Goal: Communication & Community: Answer question/provide support

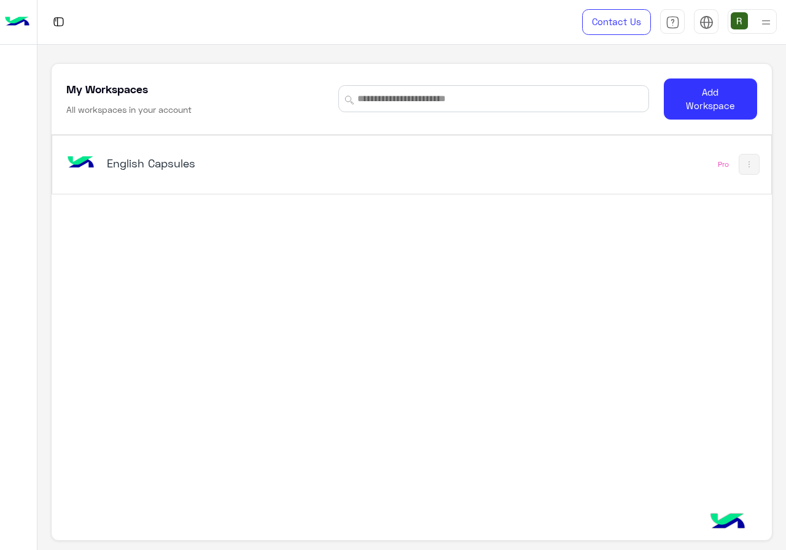
click at [242, 171] on h5 "English Capsules" at bounding box center [232, 163] width 250 height 15
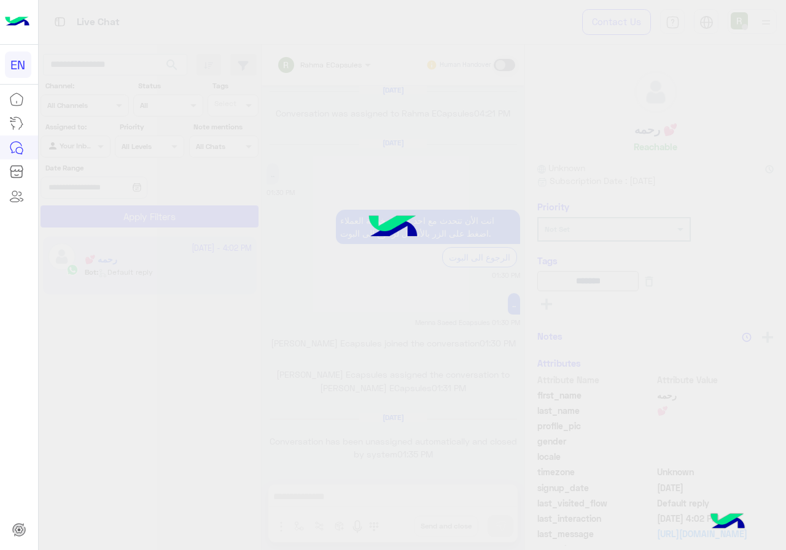
scroll to position [782, 0]
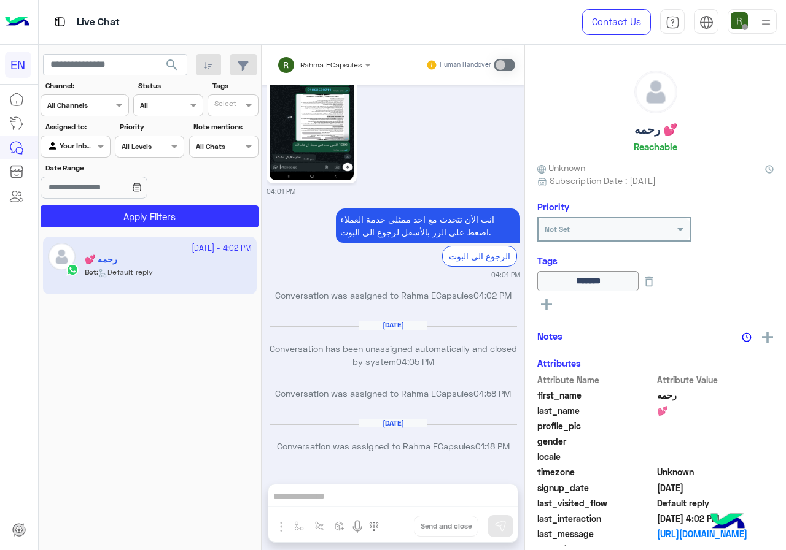
click at [110, 114] on div "Channel All Channels" at bounding box center [85, 106] width 88 height 22
click at [101, 148] on b "WhatsApp" at bounding box center [83, 153] width 42 height 10
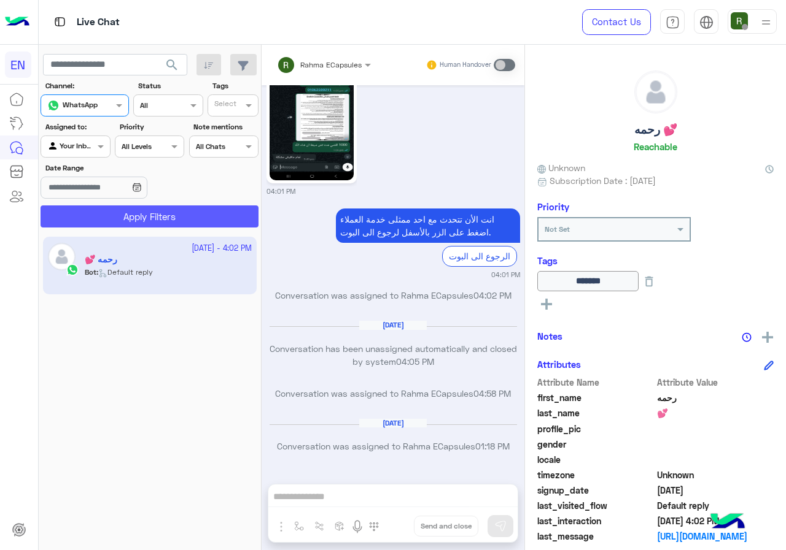
click at [101, 209] on button "Apply Filters" at bounding box center [150, 217] width 218 height 22
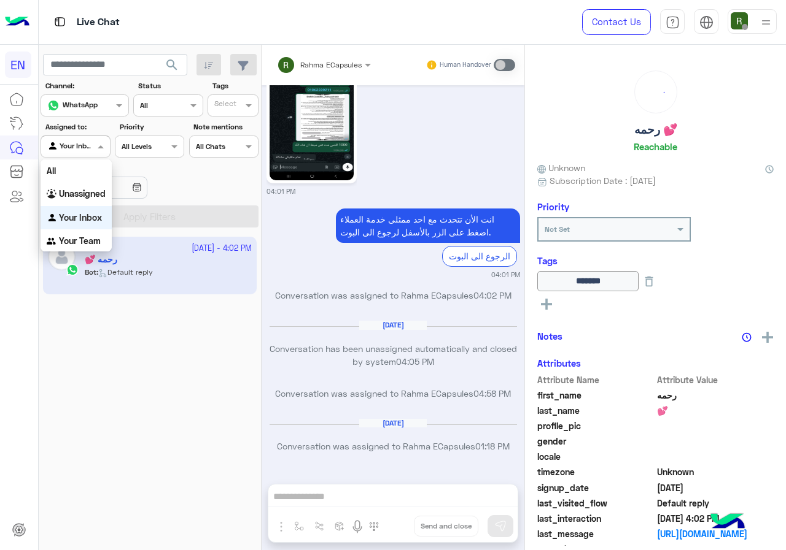
click at [77, 145] on div at bounding box center [75, 145] width 68 height 12
click at [82, 234] on div "Your Team" at bounding box center [76, 242] width 71 height 24
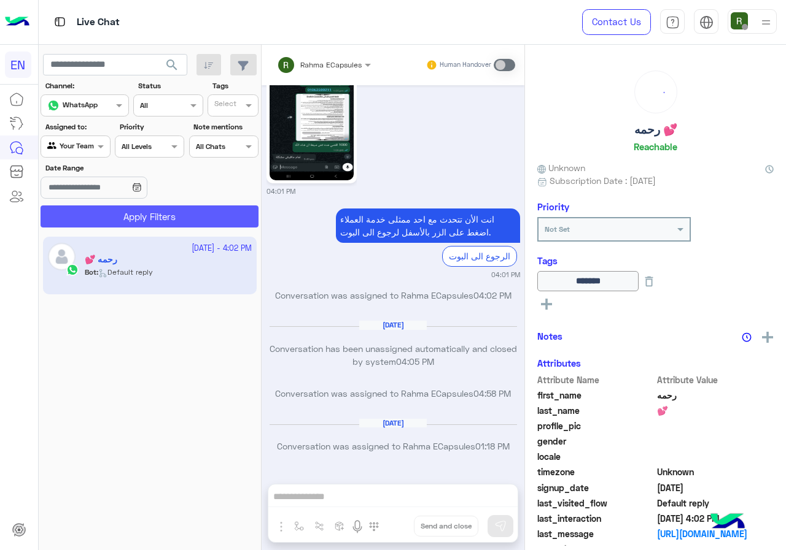
click at [93, 213] on button "Apply Filters" at bounding box center [150, 217] width 218 height 22
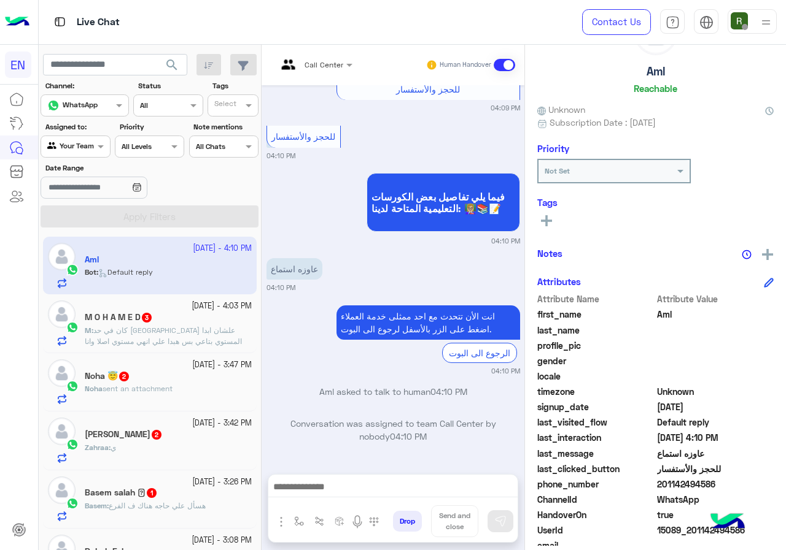
scroll to position [110, 0]
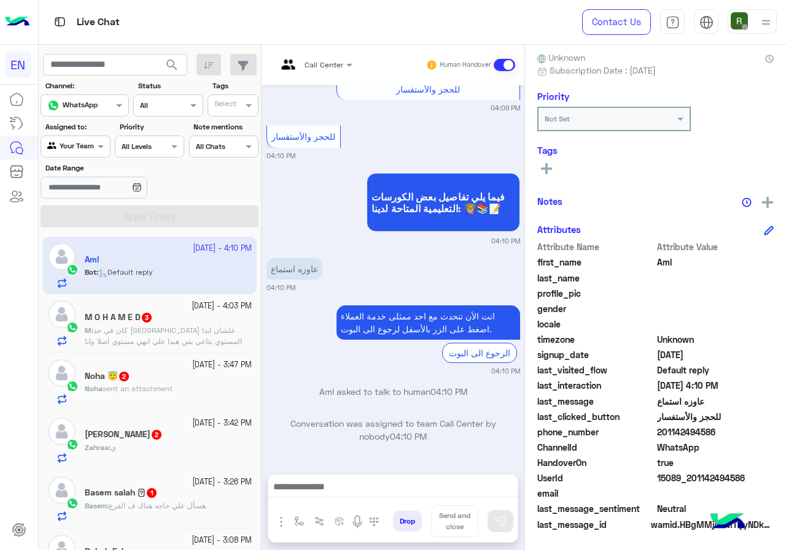
drag, startPoint x: 660, startPoint y: 430, endPoint x: 748, endPoint y: 433, distance: 87.8
click at [748, 433] on span "201142494586" at bounding box center [715, 432] width 117 height 13
copy span "01142494586"
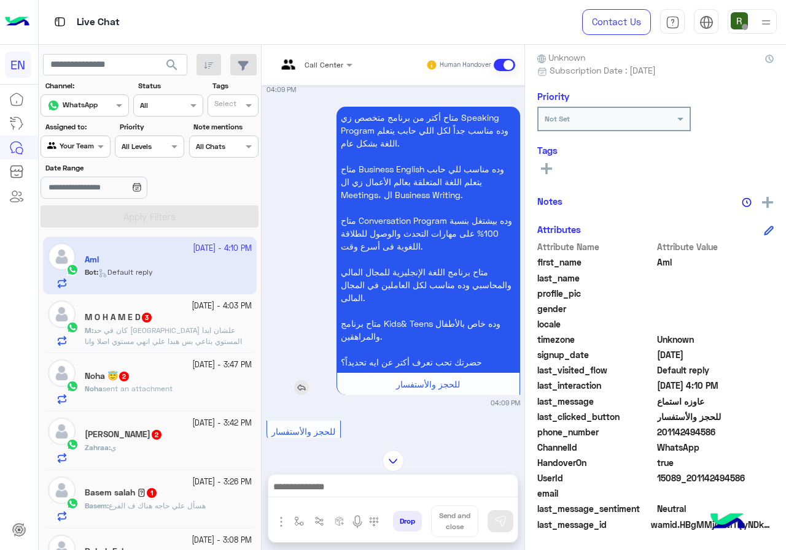
scroll to position [0, 0]
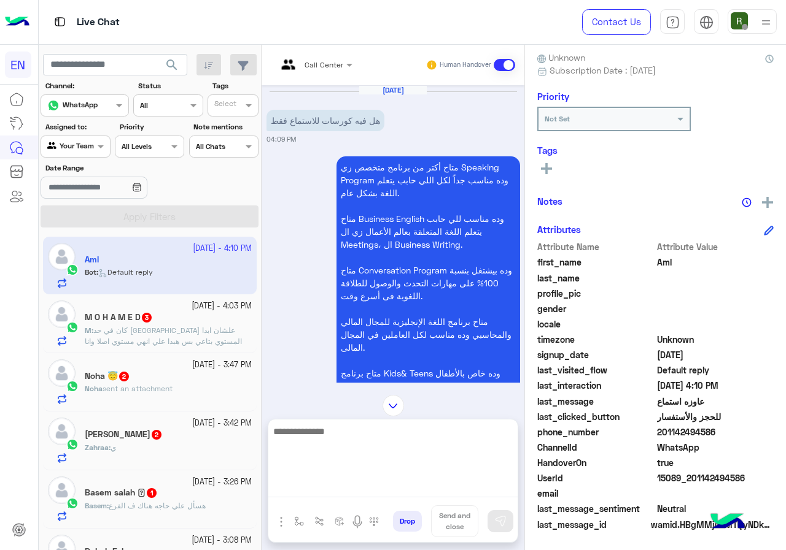
click at [341, 495] on textarea at bounding box center [392, 461] width 249 height 74
click at [352, 463] on textarea at bounding box center [392, 461] width 249 height 74
type textarea "*"
type textarea "**********"
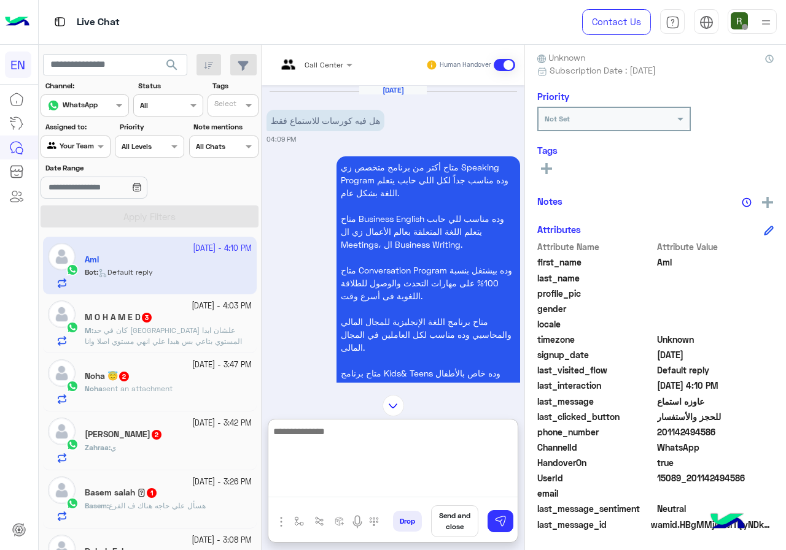
scroll to position [460, 0]
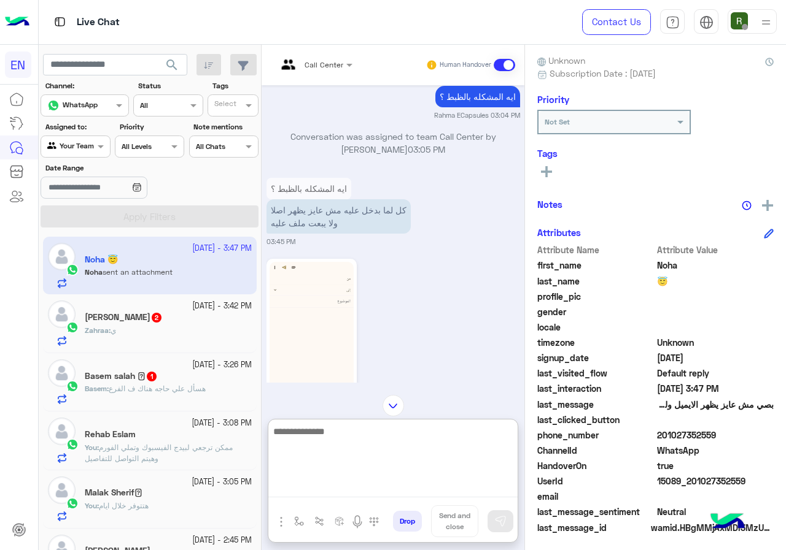
scroll to position [1423, 0]
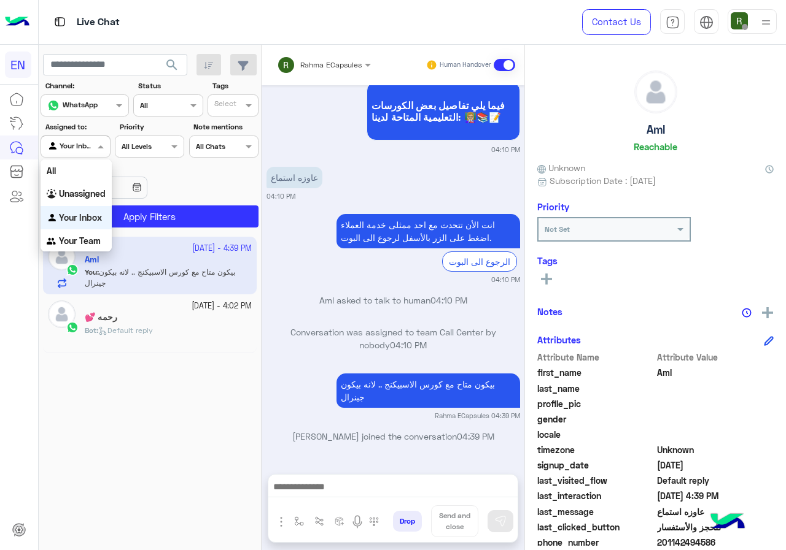
click at [77, 149] on div at bounding box center [75, 145] width 68 height 12
click at [88, 242] on b "Your Team" at bounding box center [80, 241] width 42 height 10
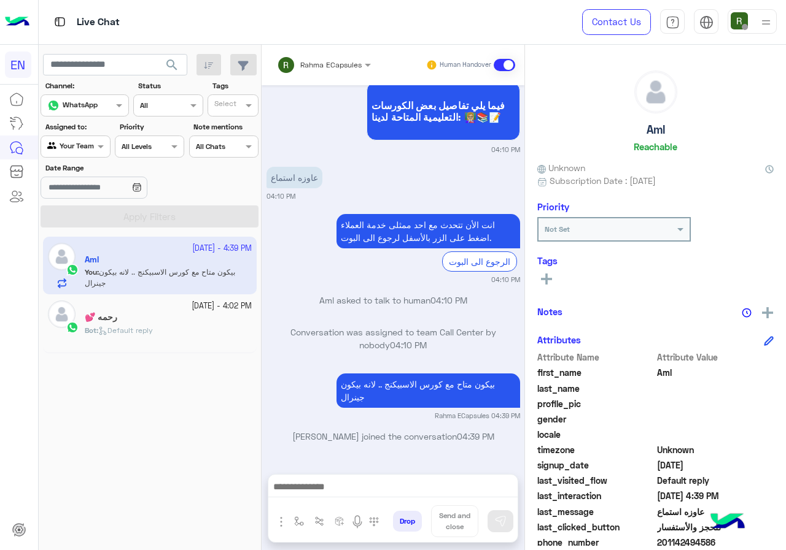
click at [168, 53] on app-inbox-users-filters "search Channel: Channel WhatsApp Status Channel All Tags Select Assigned to: Ag…" at bounding box center [150, 139] width 223 height 188
click at [168, 58] on span "search" at bounding box center [171, 65] width 15 height 15
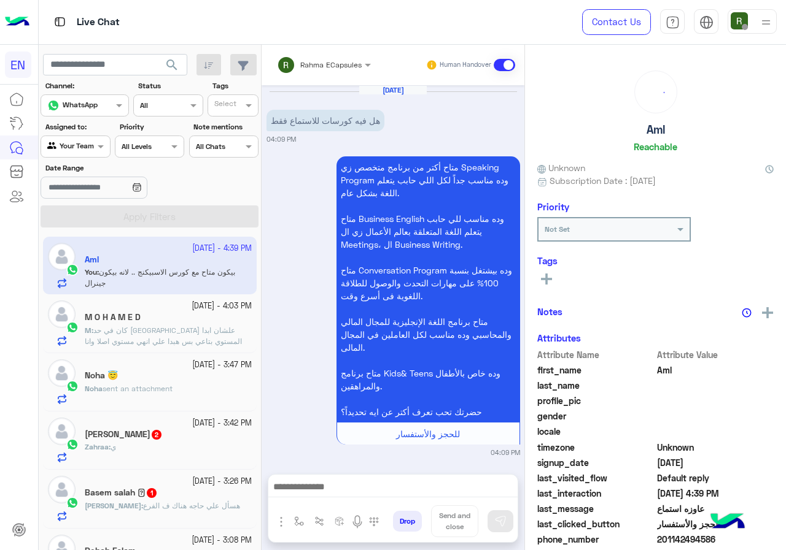
scroll to position [436, 0]
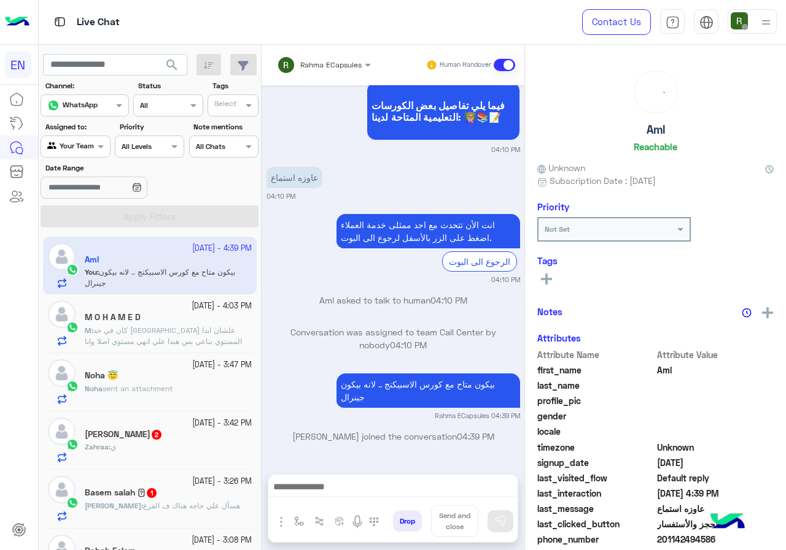
click at [169, 326] on span "كان في حد [GEOGRAPHIC_DATA] علشان ابدا المستوي بتاعي بس هبدا علي انهي مستوي اصل…" at bounding box center [163, 347] width 157 height 42
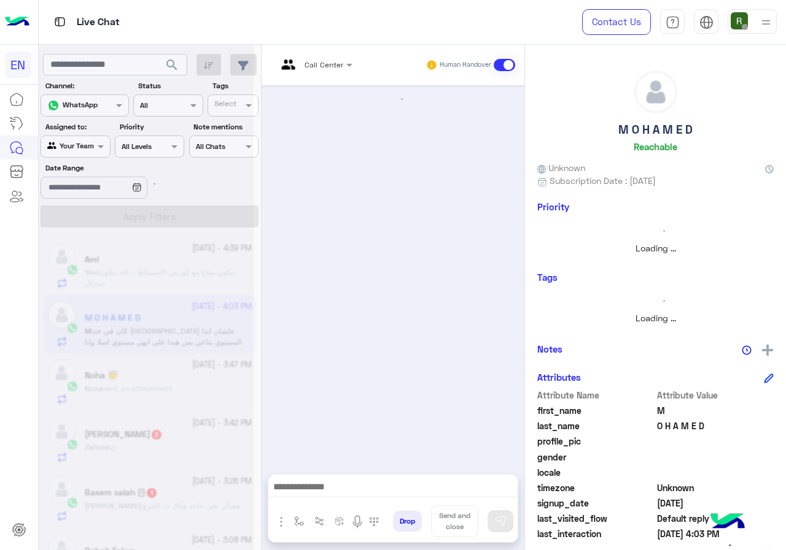
scroll to position [806, 0]
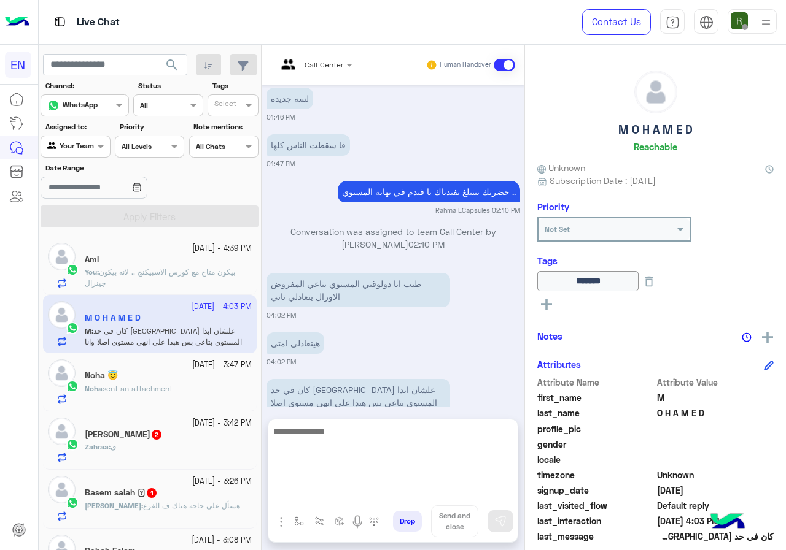
click at [390, 484] on textarea at bounding box center [392, 461] width 249 height 74
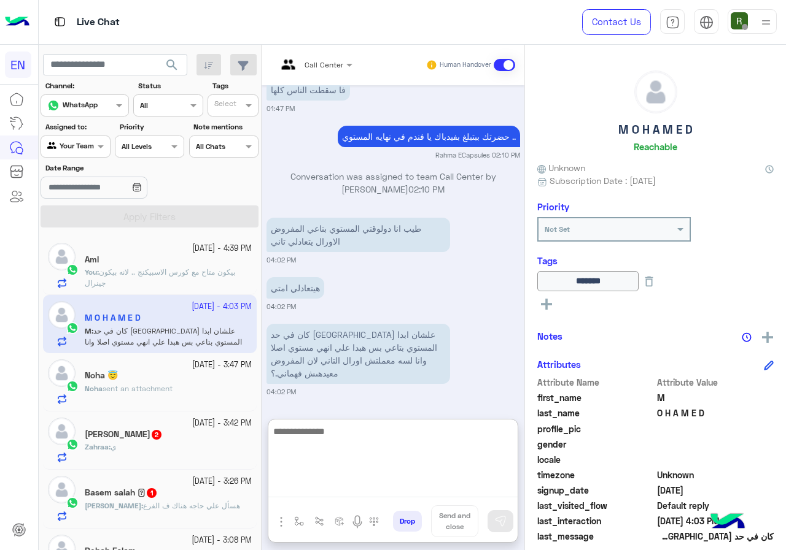
scroll to position [136, 0]
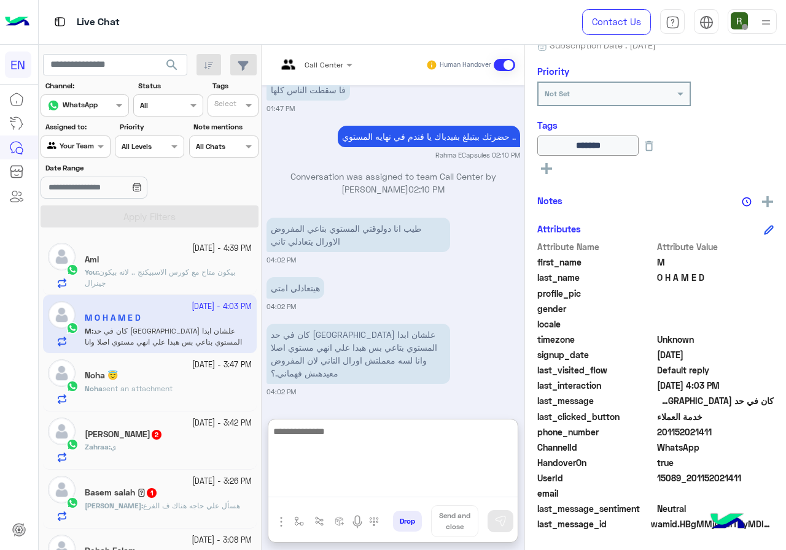
click at [387, 438] on textarea at bounding box center [392, 461] width 249 height 74
type textarea "*"
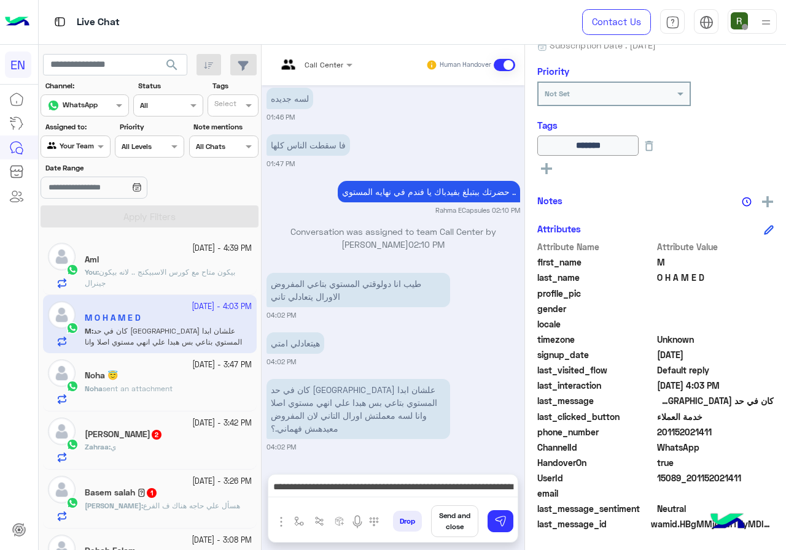
scroll to position [806, 0]
drag, startPoint x: 660, startPoint y: 431, endPoint x: 757, endPoint y: 436, distance: 97.1
click at [757, 436] on span "201152021411" at bounding box center [715, 432] width 117 height 13
copy span "01152021411"
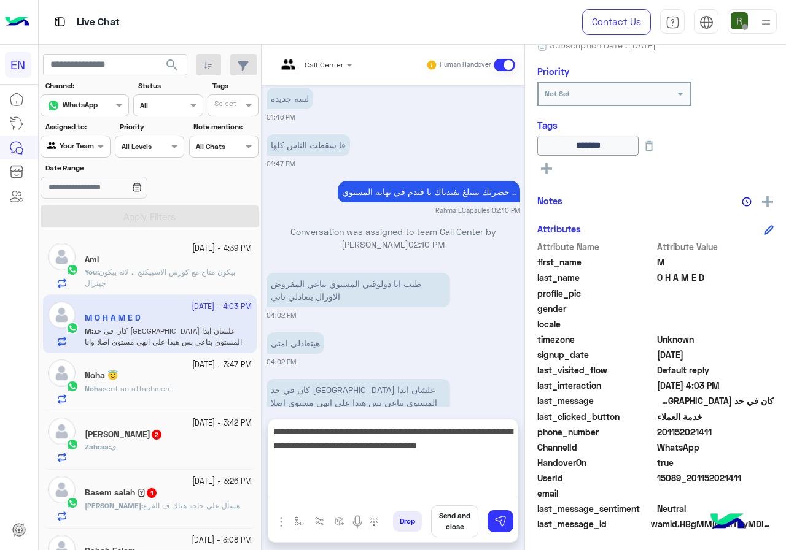
click at [384, 493] on textarea "**********" at bounding box center [392, 461] width 249 height 74
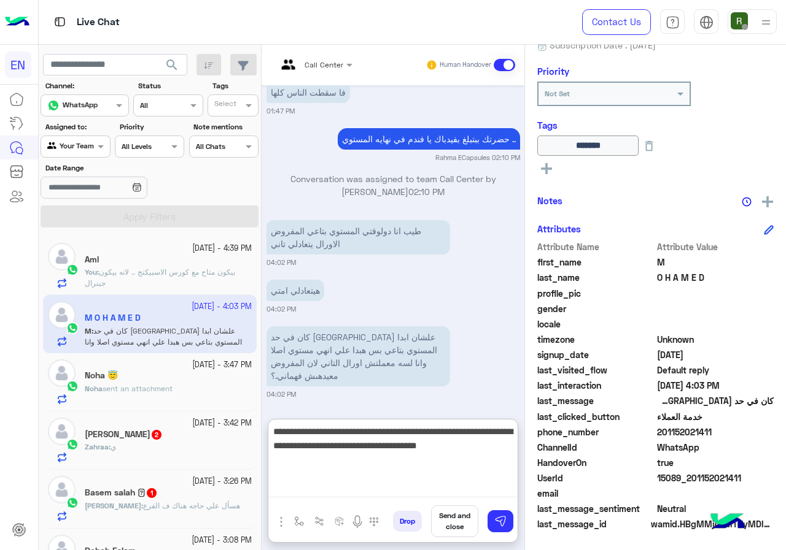
scroll to position [862, 0]
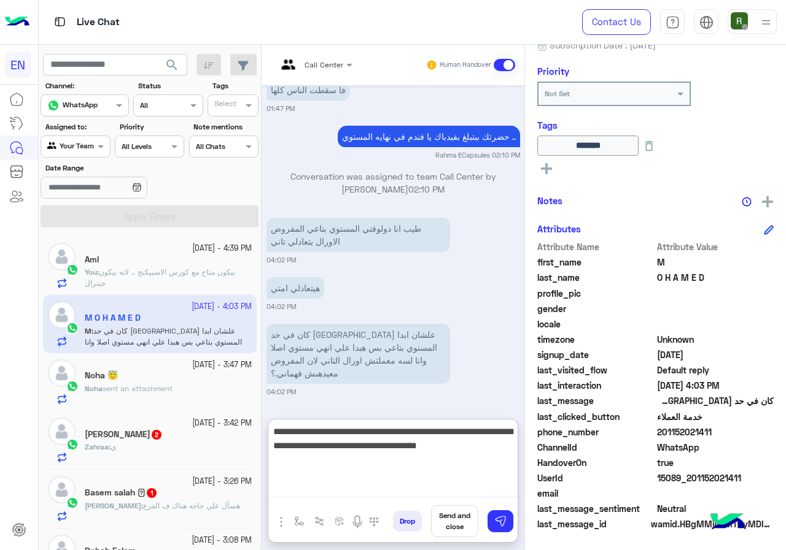
click at [404, 449] on textarea "**********" at bounding box center [392, 461] width 249 height 74
type textarea "**********"
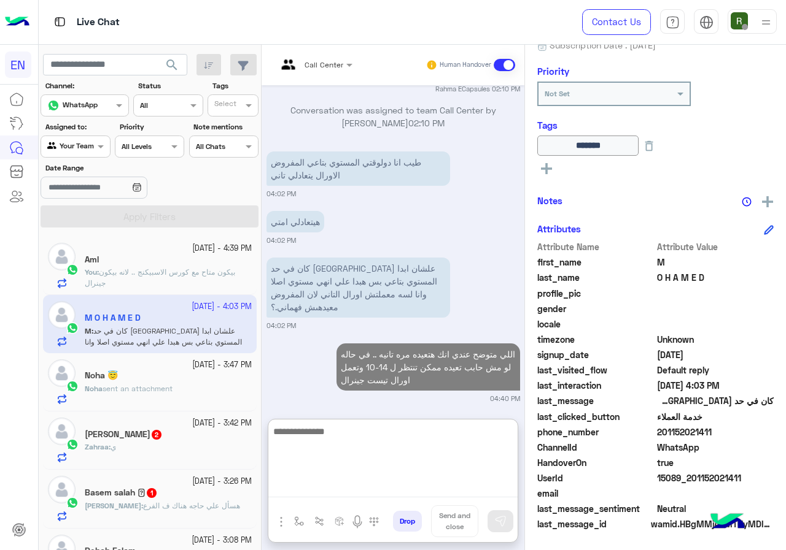
scroll to position [934, 0]
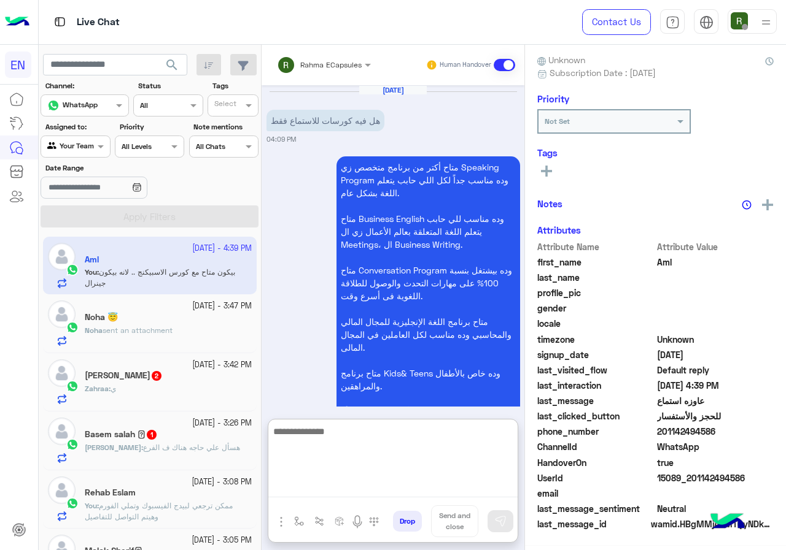
scroll to position [492, 0]
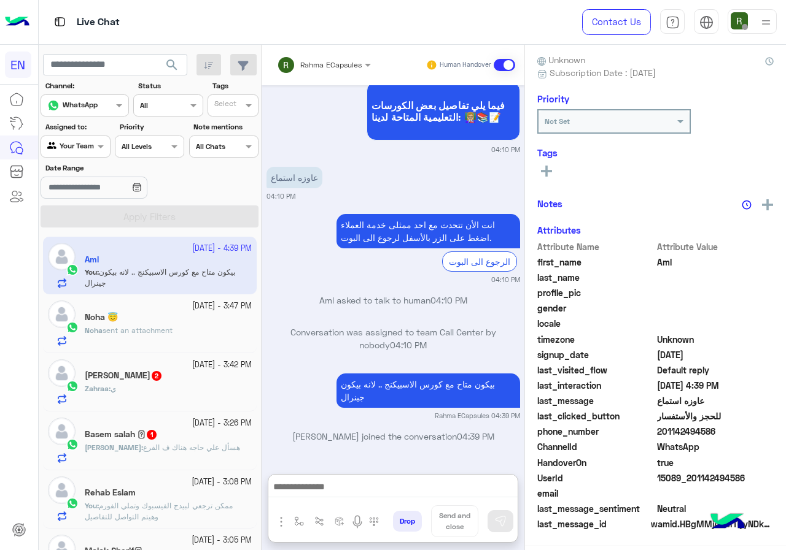
click at [175, 323] on div "Noha 😇" at bounding box center [168, 318] width 167 height 13
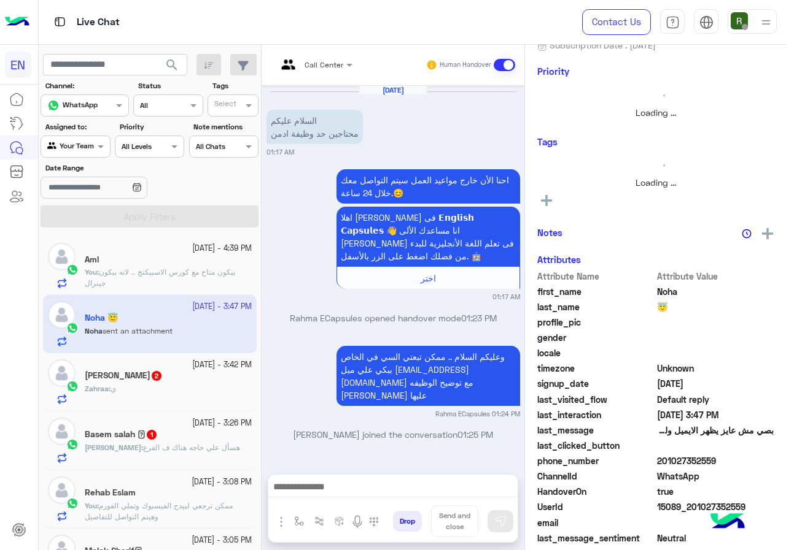
scroll to position [110, 0]
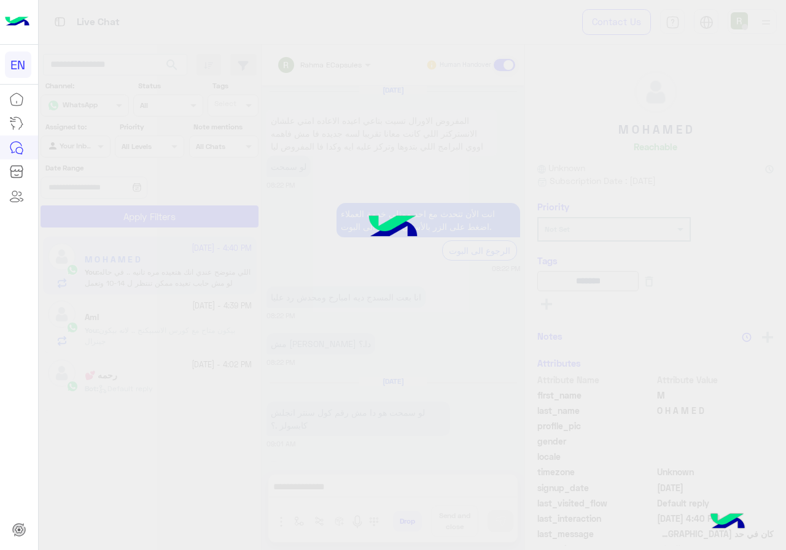
scroll to position [835, 0]
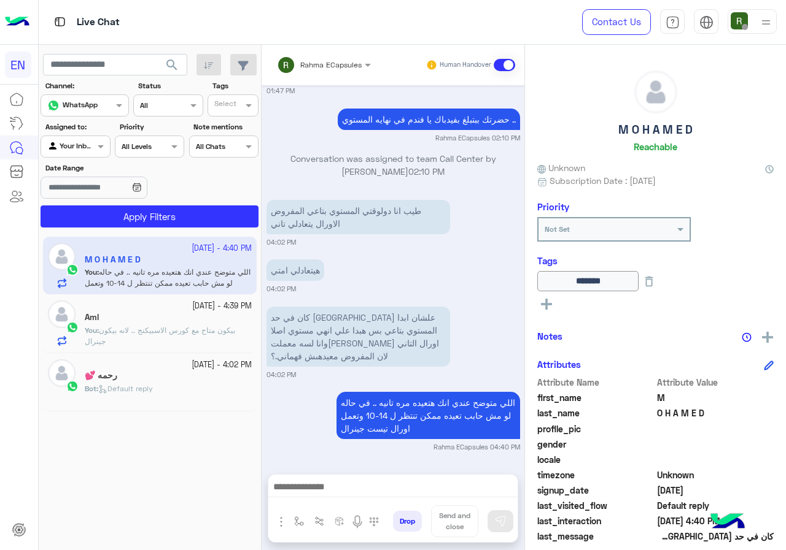
click at [79, 143] on div at bounding box center [75, 145] width 68 height 12
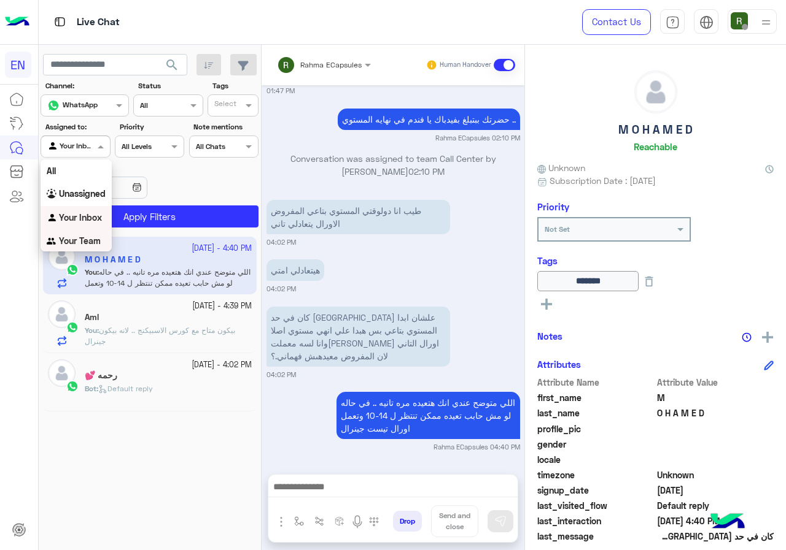
click at [86, 244] on b "Your Team" at bounding box center [80, 241] width 42 height 10
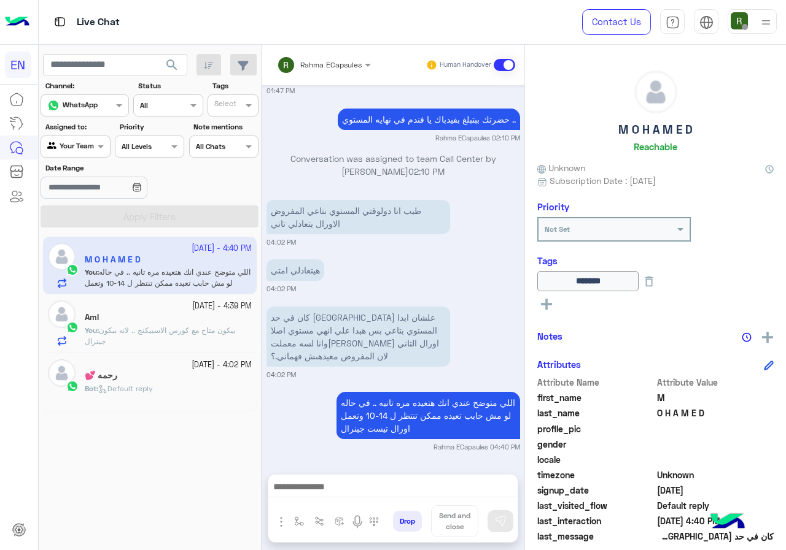
click at [175, 69] on span "search" at bounding box center [171, 65] width 15 height 15
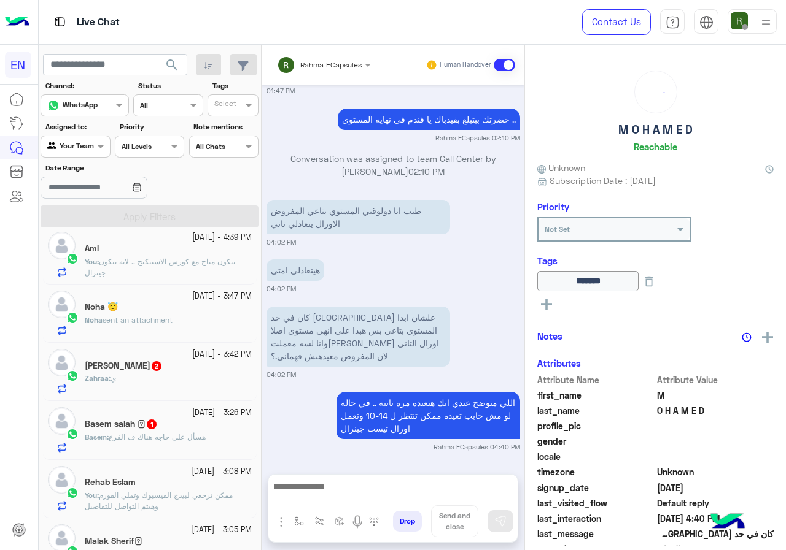
scroll to position [123, 0]
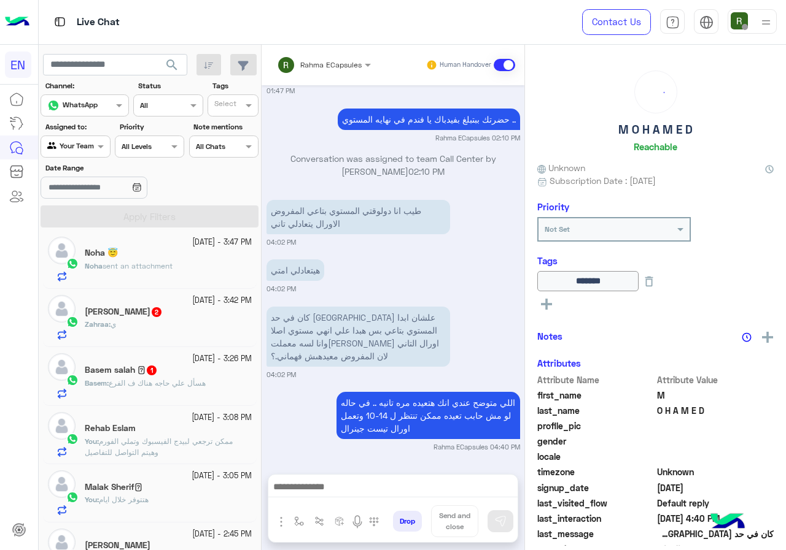
click at [177, 266] on div "Noha sent an attachment" at bounding box center [168, 271] width 167 height 21
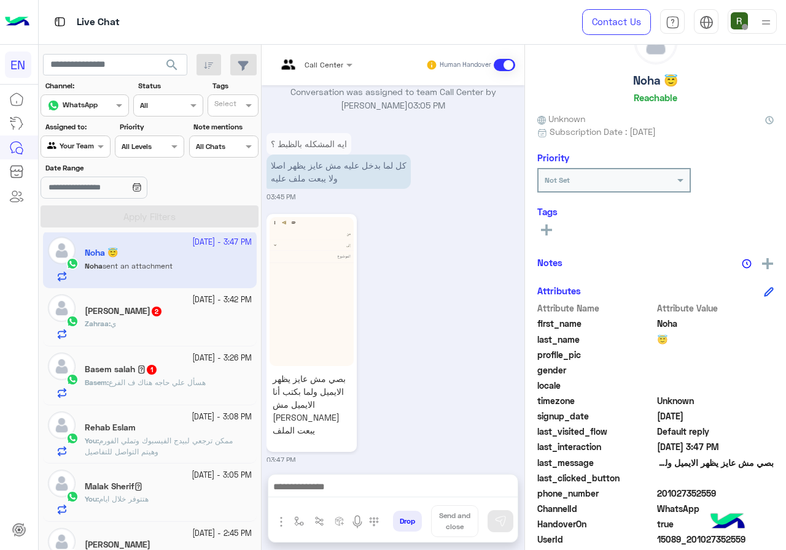
scroll to position [110, 0]
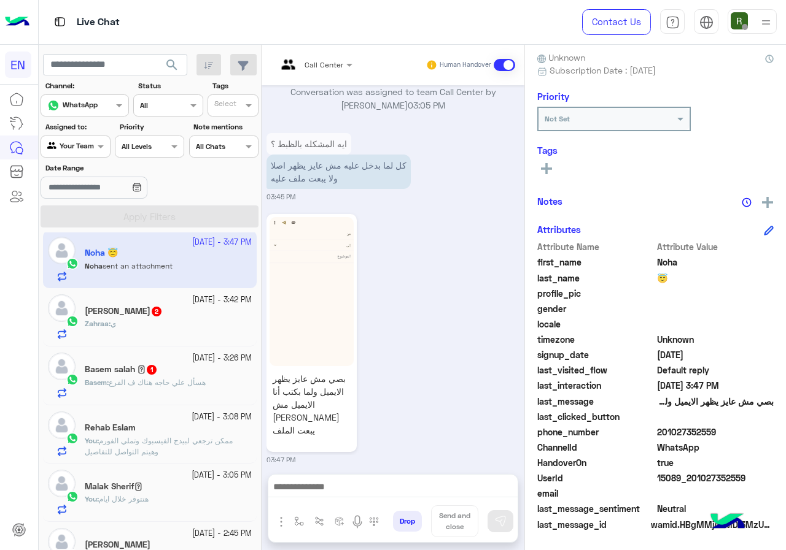
drag, startPoint x: 678, startPoint y: 432, endPoint x: 728, endPoint y: 432, distance: 49.7
click at [728, 432] on span "201027352559" at bounding box center [715, 432] width 117 height 13
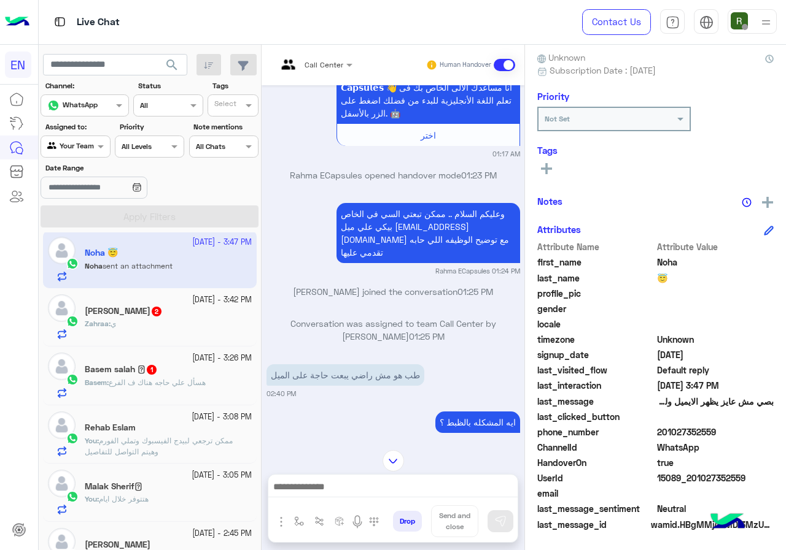
scroll to position [83, 0]
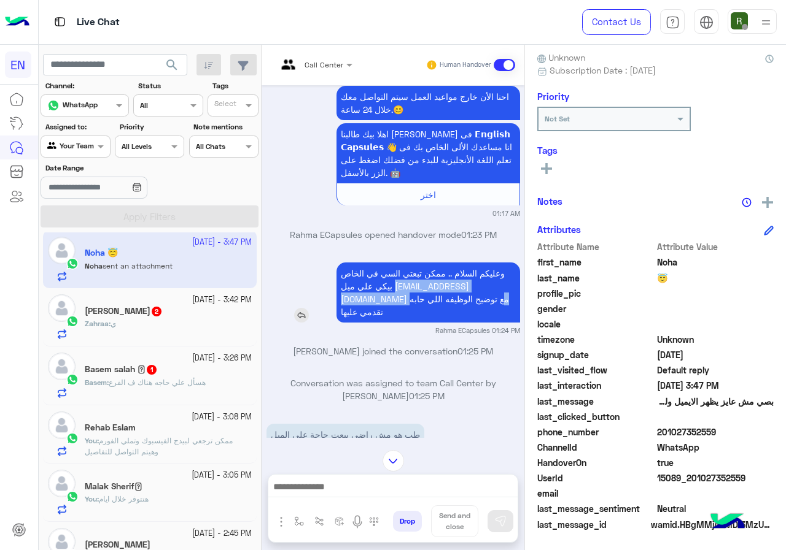
drag, startPoint x: 373, startPoint y: 299, endPoint x: 474, endPoint y: 299, distance: 100.7
click at [474, 299] on p "وعليكم السلام .. ممكن تبعتي السي في الخاص بيكي علي ميل [EMAIL_ADDRESS][DOMAIN_N…" at bounding box center [427, 293] width 183 height 60
copy p "Coordinator.capsules@gmail.com"
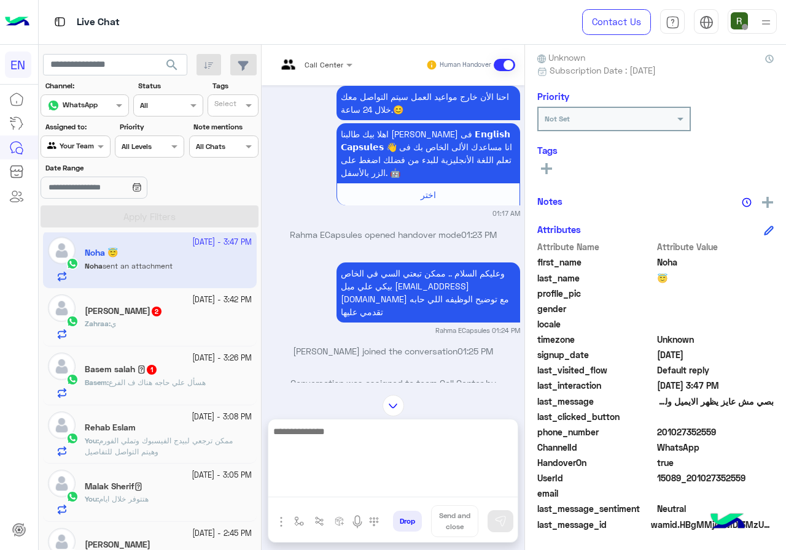
drag, startPoint x: 381, startPoint y: 499, endPoint x: 375, endPoint y: 485, distance: 14.8
paste textarea "**********"
type textarea "**********"
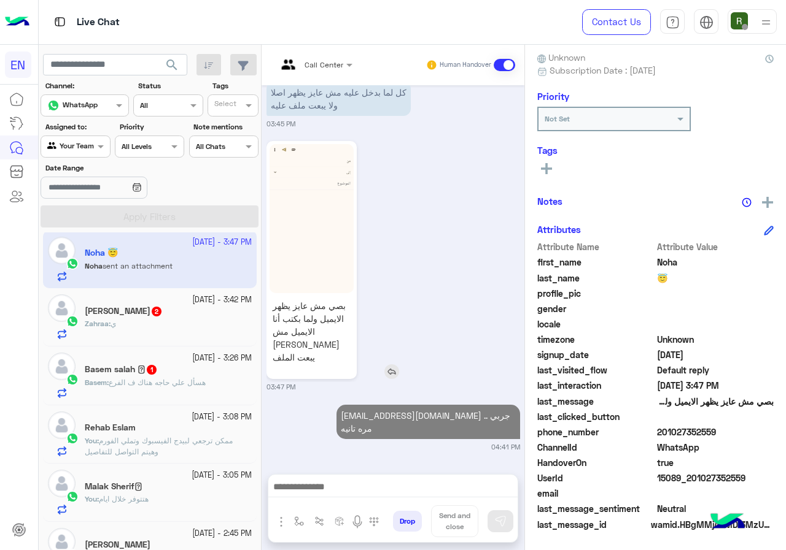
click at [322, 194] on img at bounding box center [311, 218] width 84 height 149
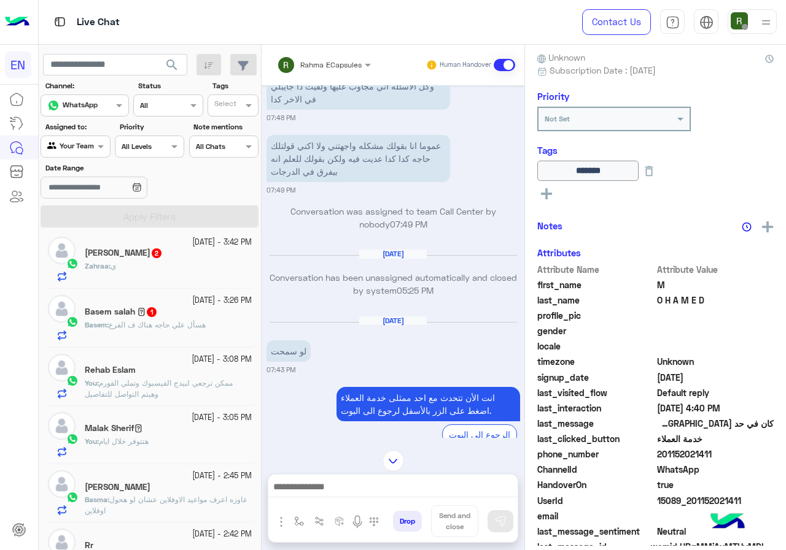
scroll to position [1360, 0]
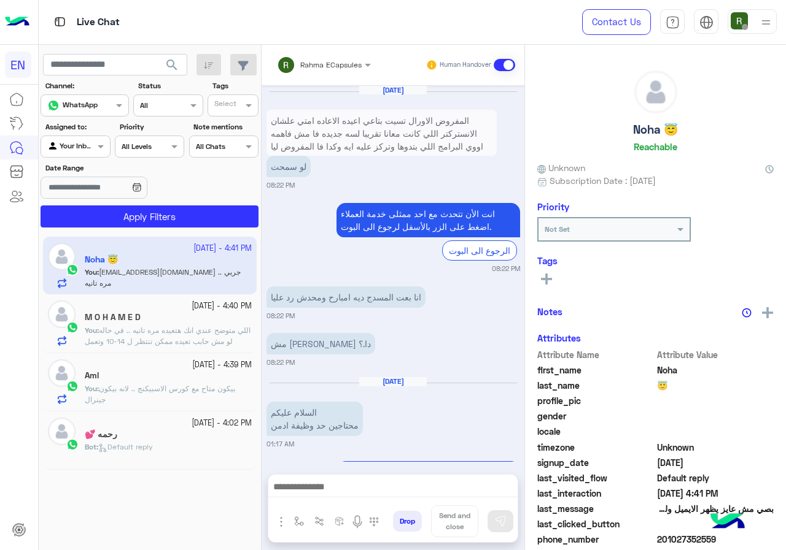
scroll to position [1763, 0]
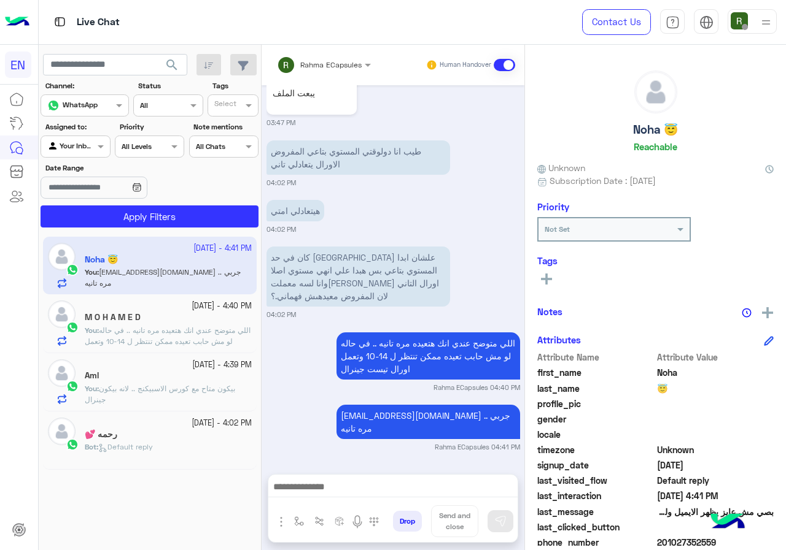
click at [73, 141] on input "text" at bounding box center [61, 145] width 28 height 11
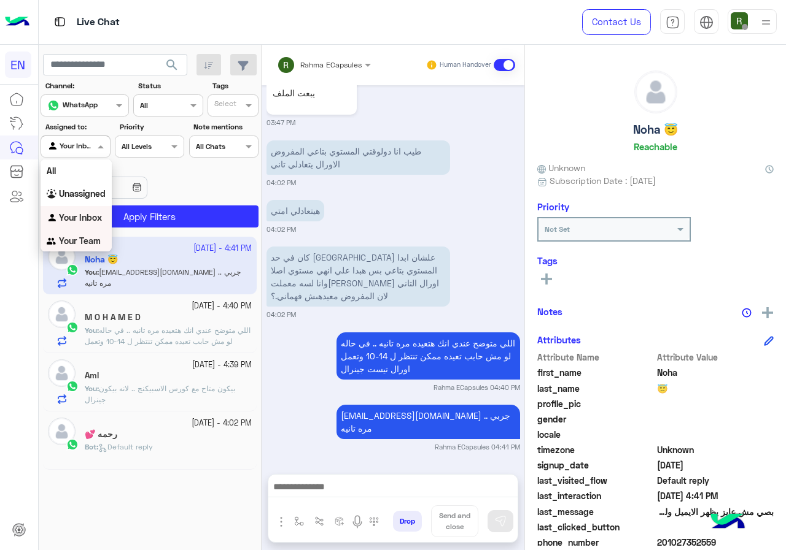
click at [95, 237] on b "Your Team" at bounding box center [80, 241] width 42 height 10
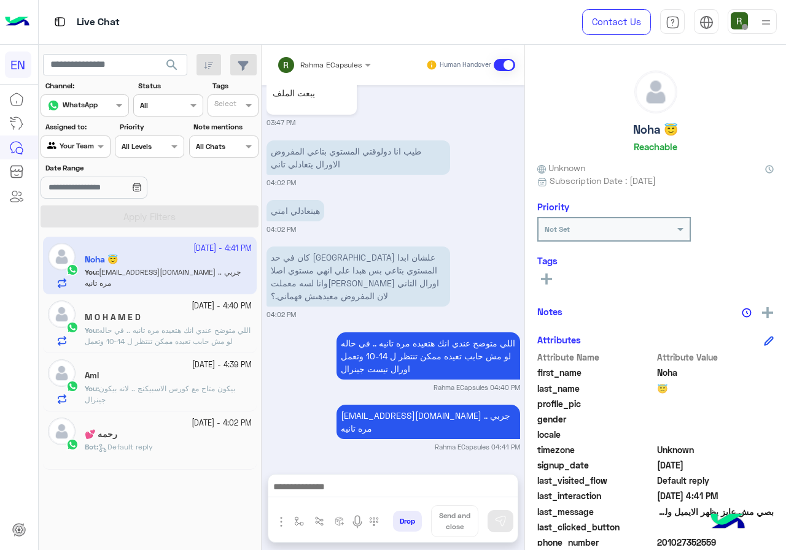
click at [179, 69] on span "search" at bounding box center [171, 65] width 15 height 15
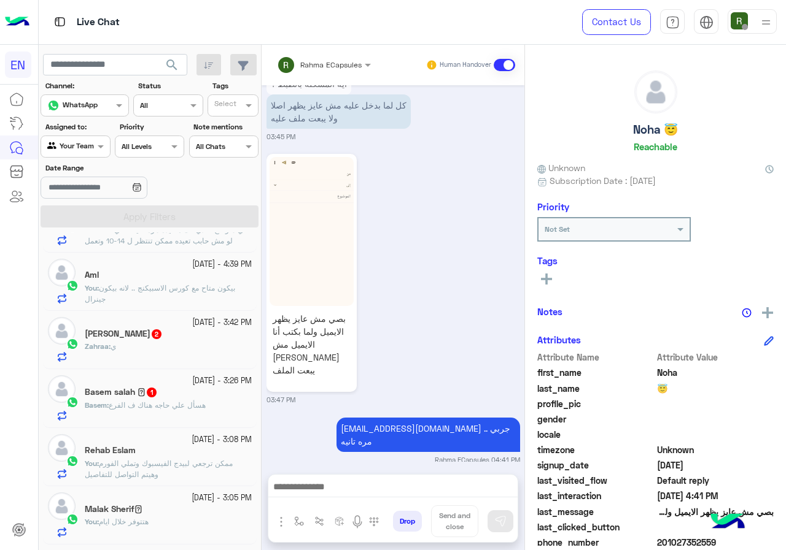
scroll to position [123, 0]
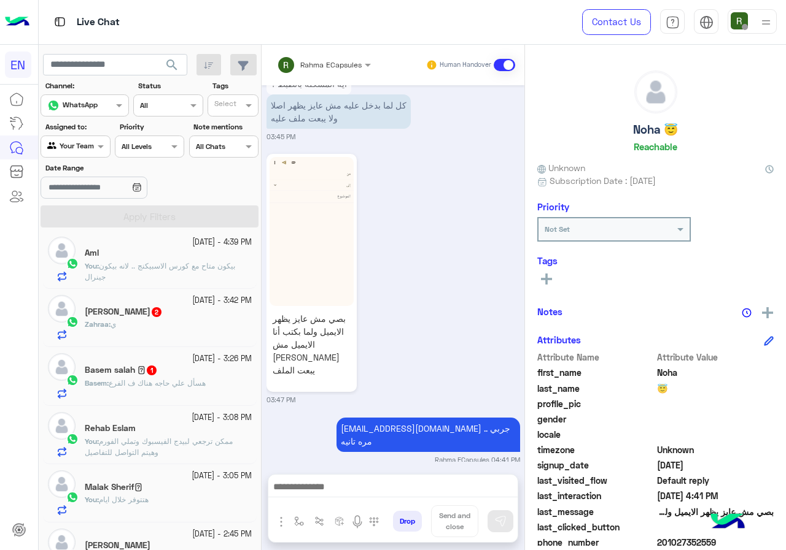
click at [170, 323] on div "Zahraa : ي" at bounding box center [168, 329] width 167 height 21
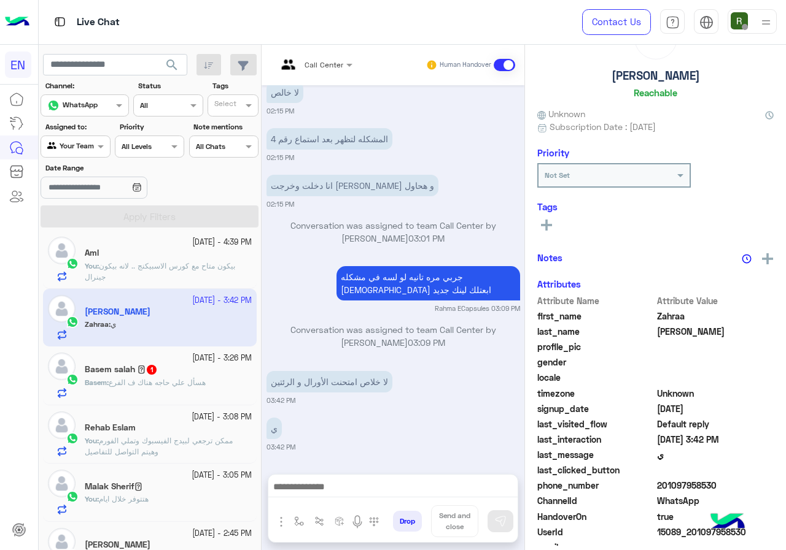
scroll to position [107, 0]
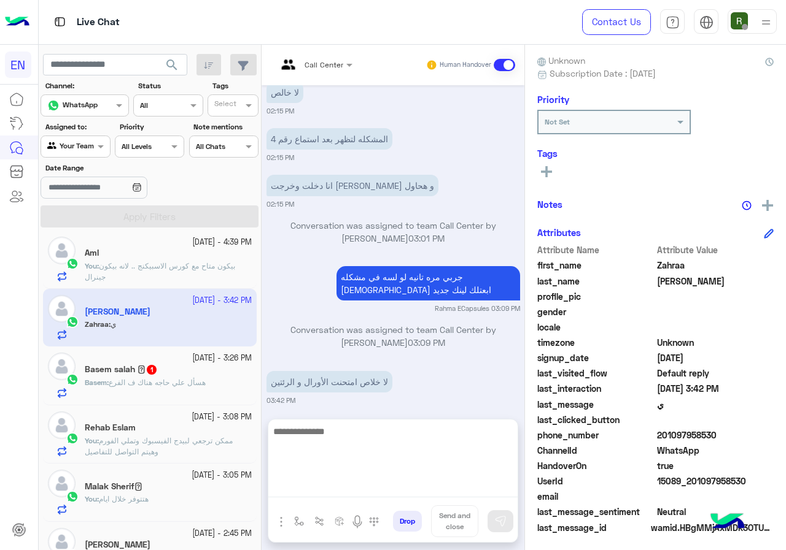
click at [384, 481] on textarea at bounding box center [392, 461] width 249 height 74
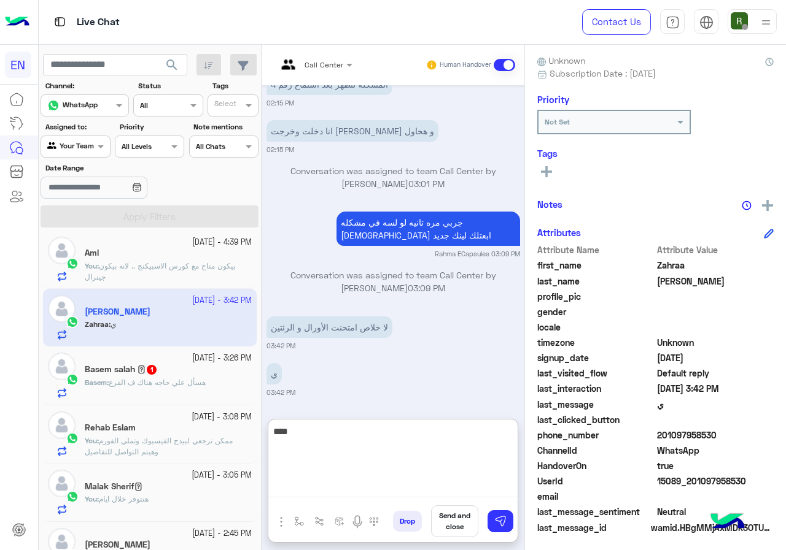
type textarea "****"
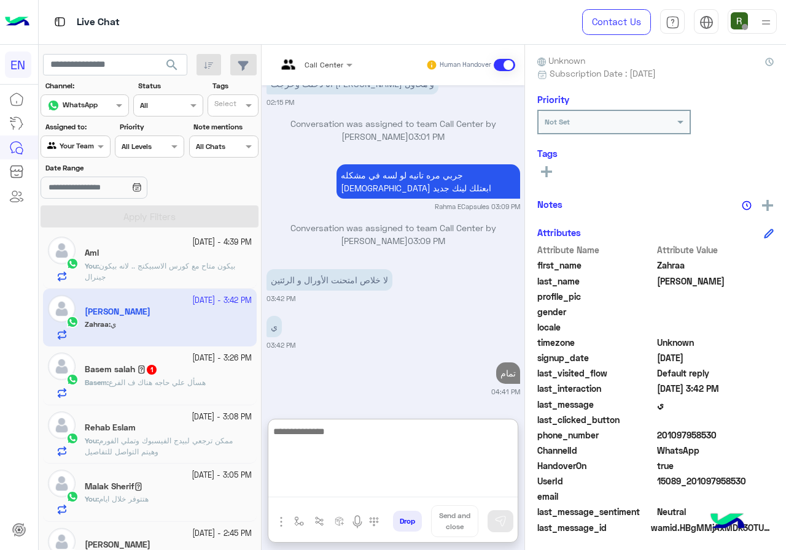
scroll to position [185, 0]
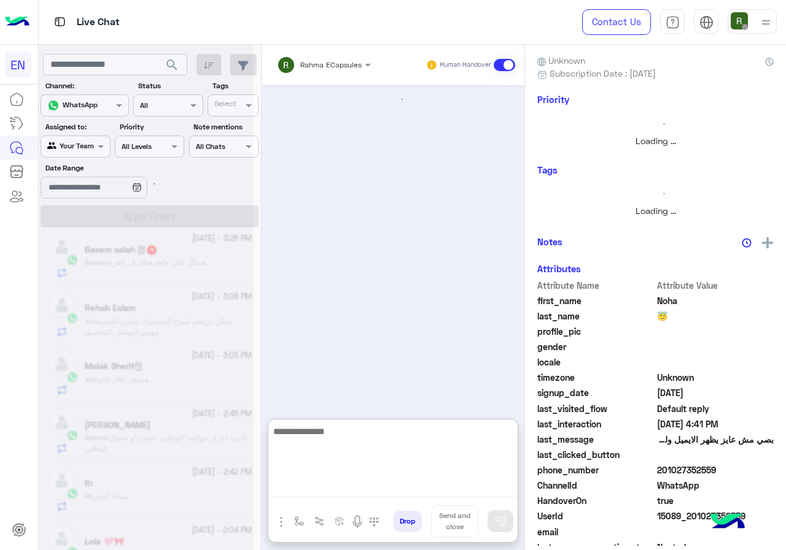
scroll to position [184, 0]
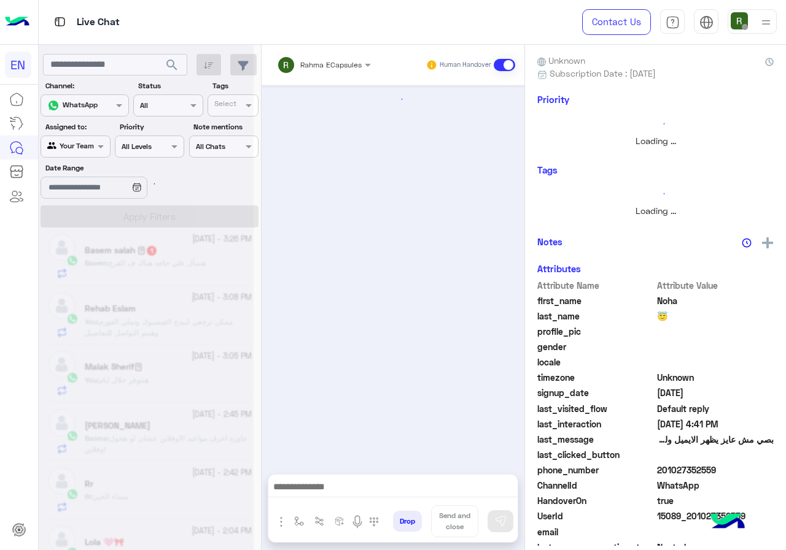
click at [214, 315] on div at bounding box center [146, 280] width 215 height 550
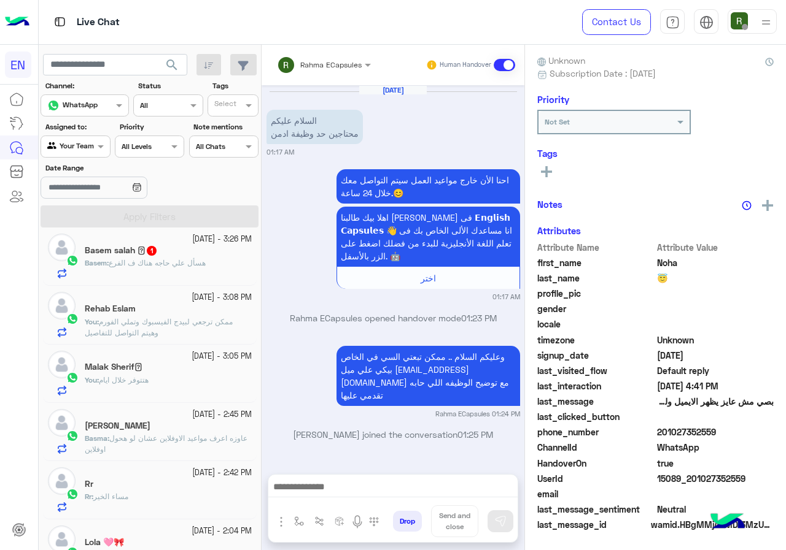
scroll to position [573, 0]
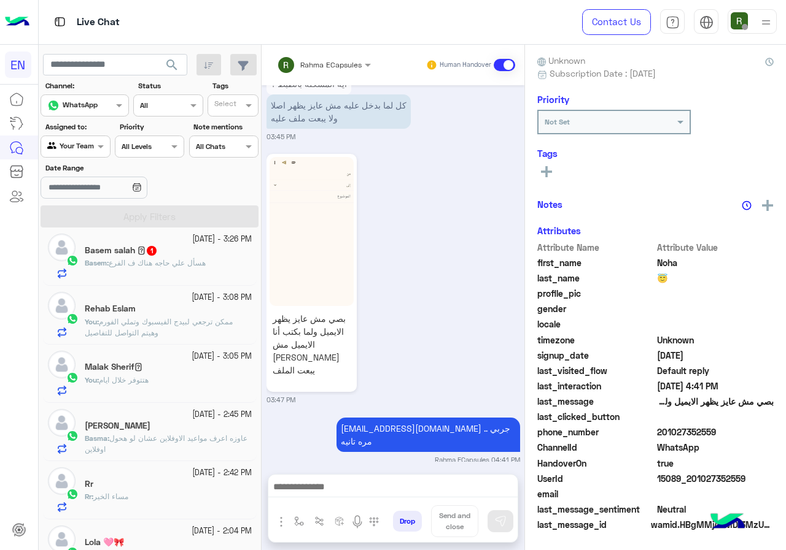
click at [196, 265] on span "هسأل علي حاجه هناك ف الفرع" at bounding box center [157, 262] width 97 height 9
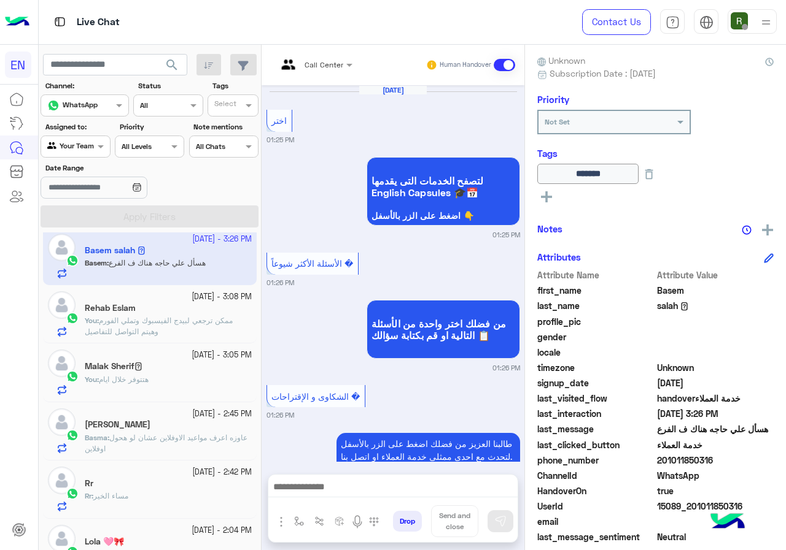
scroll to position [792, 0]
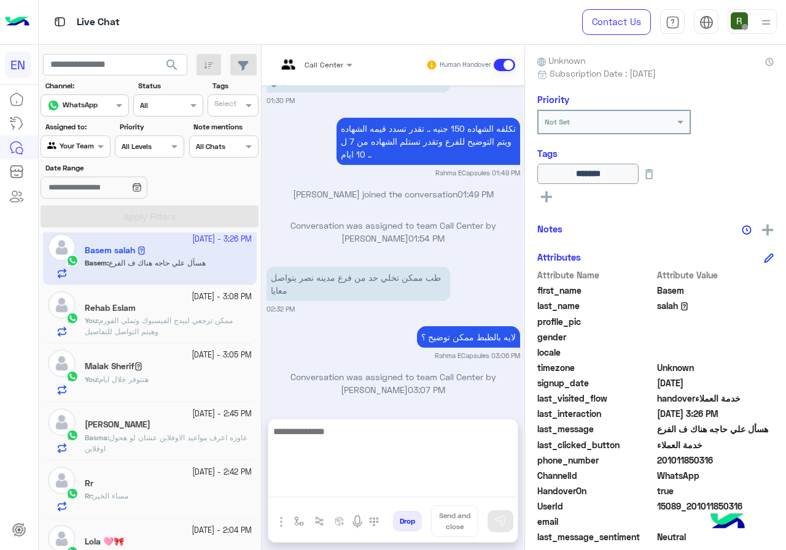
click at [370, 484] on textarea at bounding box center [392, 461] width 249 height 74
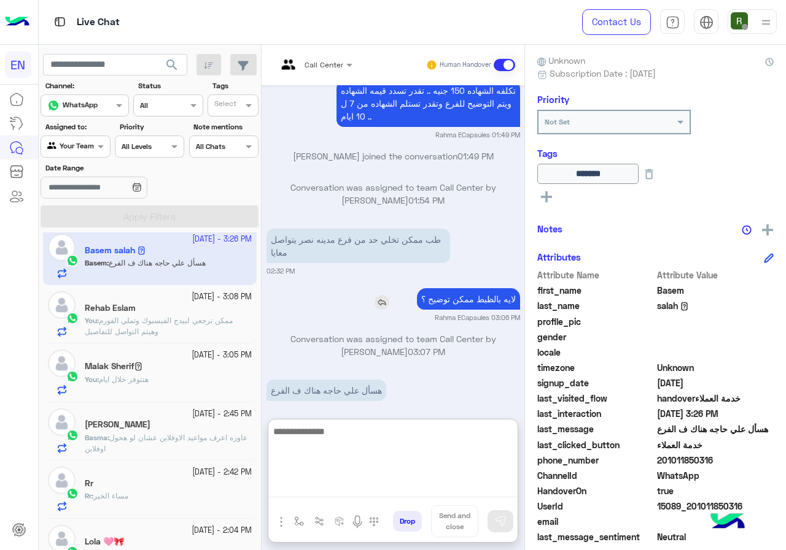
scroll to position [848, 0]
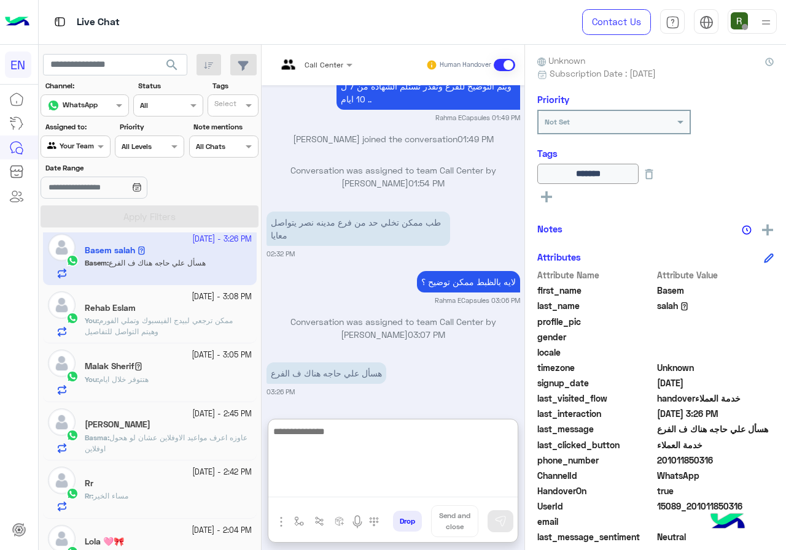
click at [382, 454] on textarea at bounding box center [392, 461] width 249 height 74
type textarea "**********"
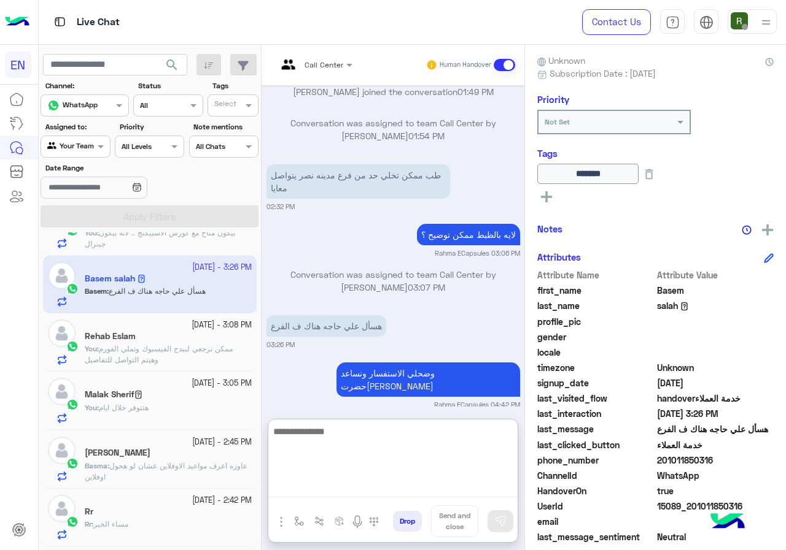
scroll to position [184, 0]
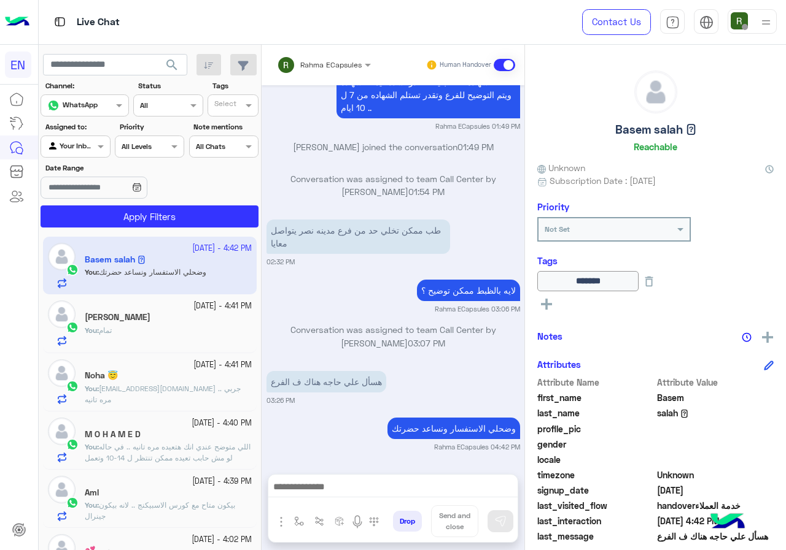
click at [294, 54] on div at bounding box center [288, 65] width 23 height 25
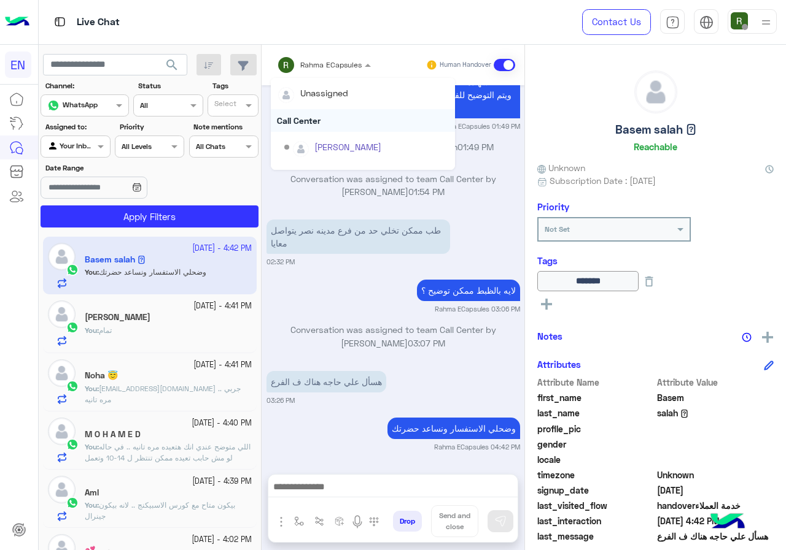
click at [311, 112] on div "Call Center" at bounding box center [363, 120] width 184 height 23
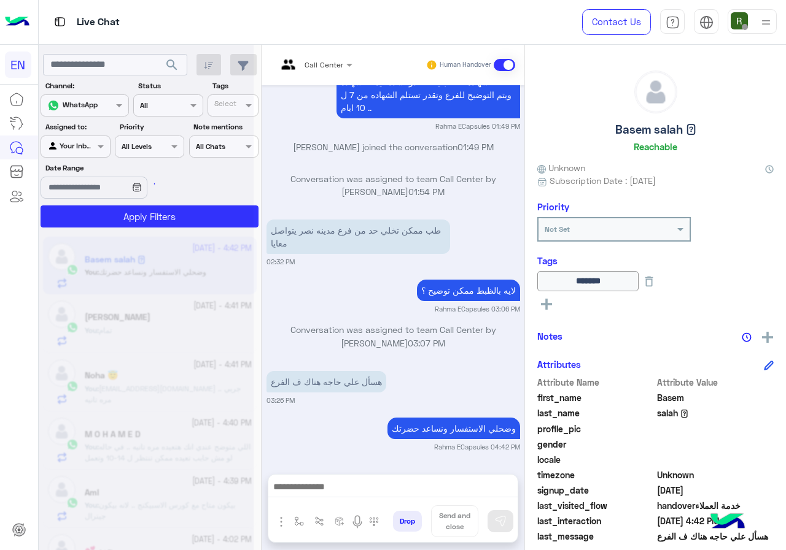
click at [314, 74] on div "Call Center" at bounding box center [310, 64] width 66 height 29
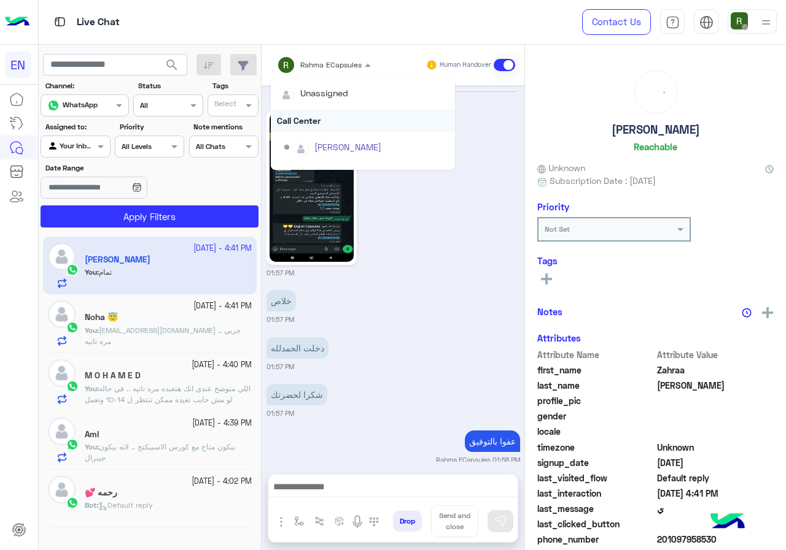
scroll to position [755, 0]
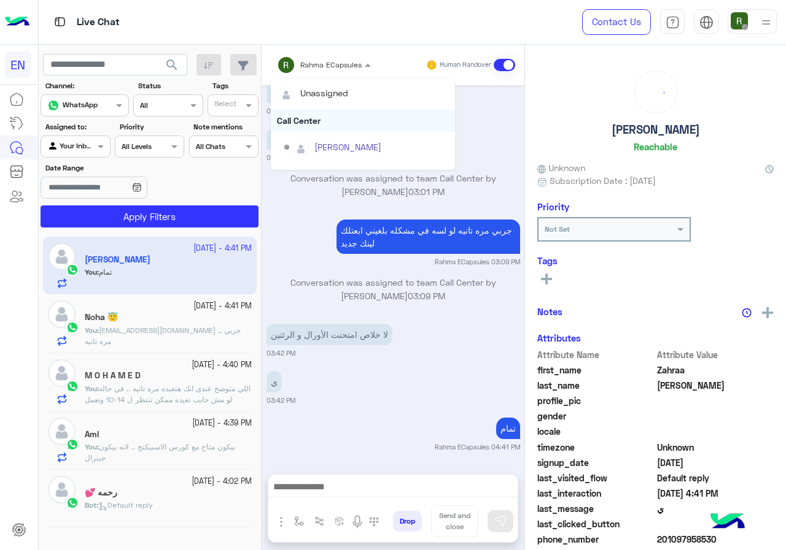
click at [314, 119] on div "Call Center" at bounding box center [363, 120] width 184 height 23
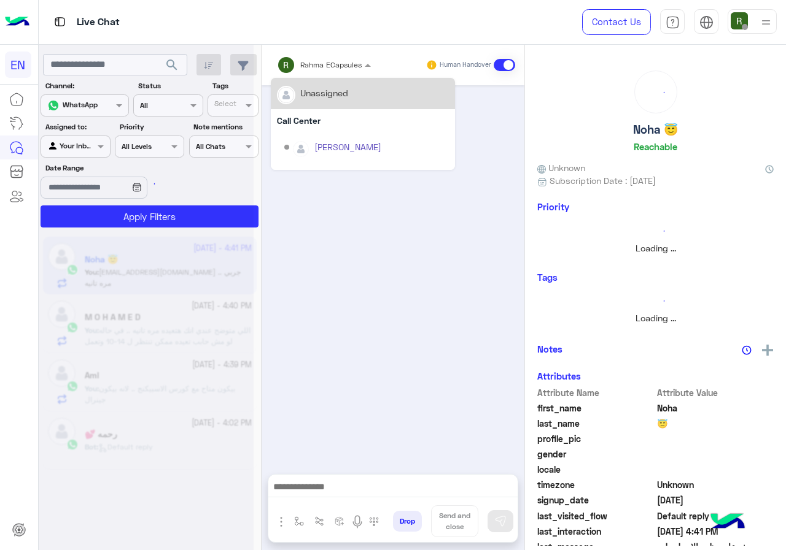
click at [314, 55] on div "Rahma ECapsules" at bounding box center [319, 65] width 85 height 25
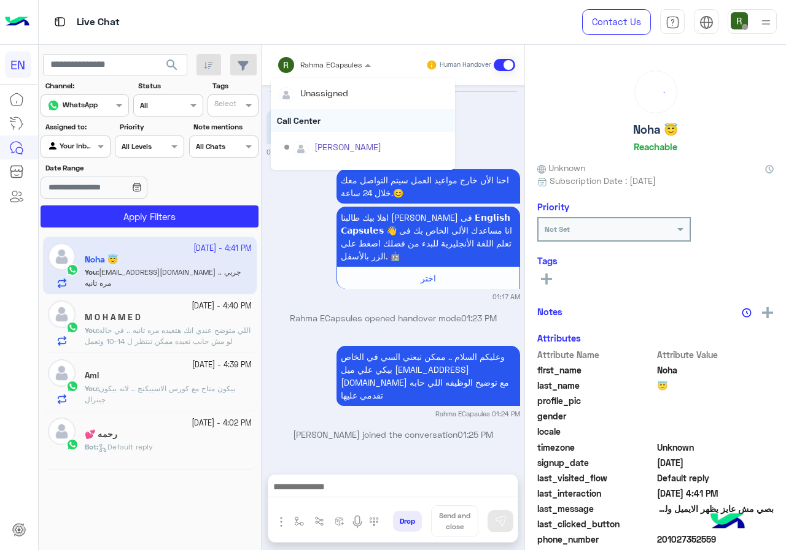
scroll to position [573, 0]
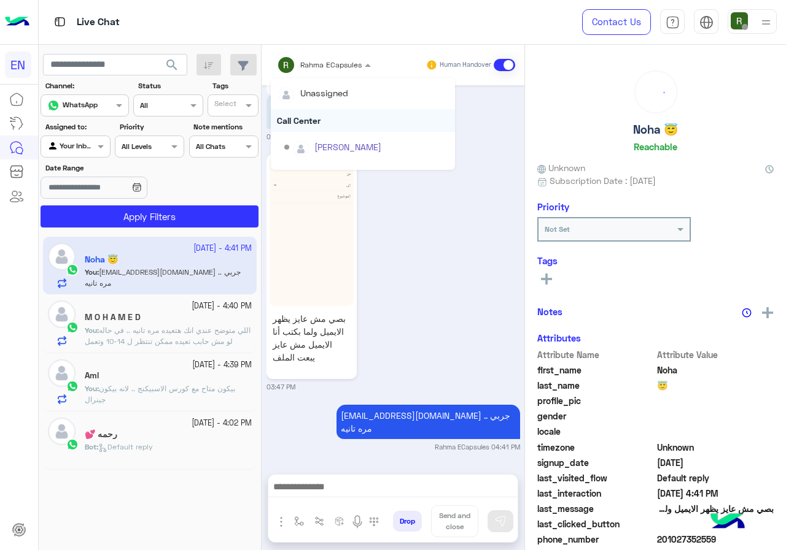
click at [309, 117] on div "Call Center" at bounding box center [363, 120] width 184 height 23
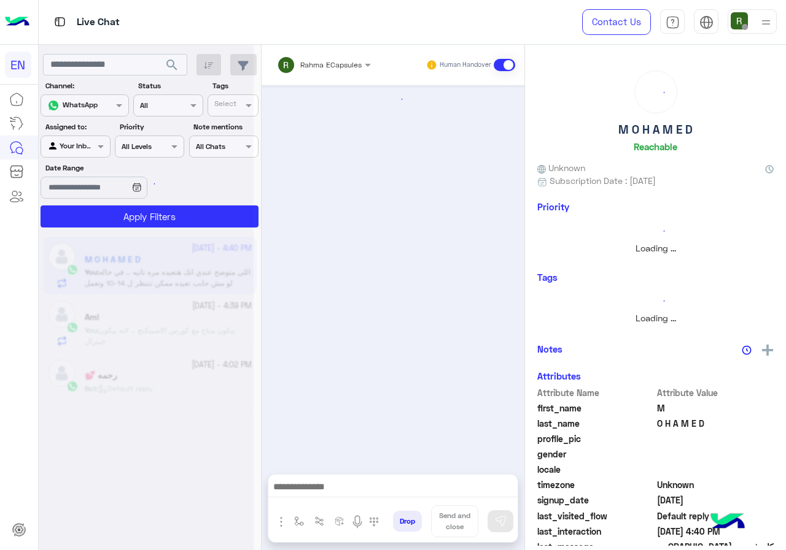
click at [309, 68] on span "Rahma ECapsules" at bounding box center [330, 64] width 61 height 9
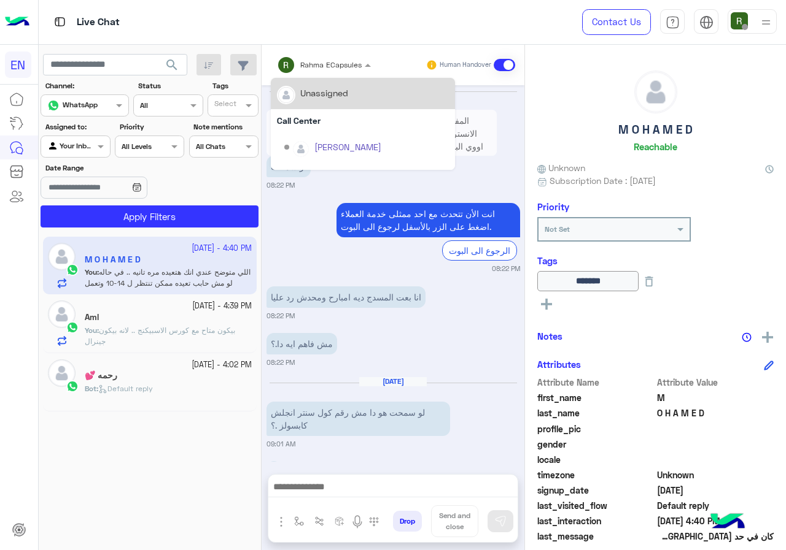
scroll to position [835, 0]
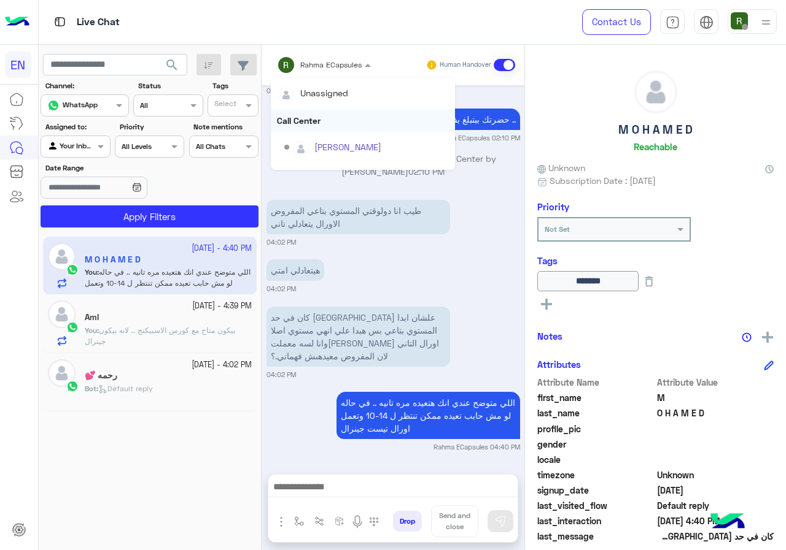
click at [311, 120] on div "Call Center" at bounding box center [363, 120] width 184 height 23
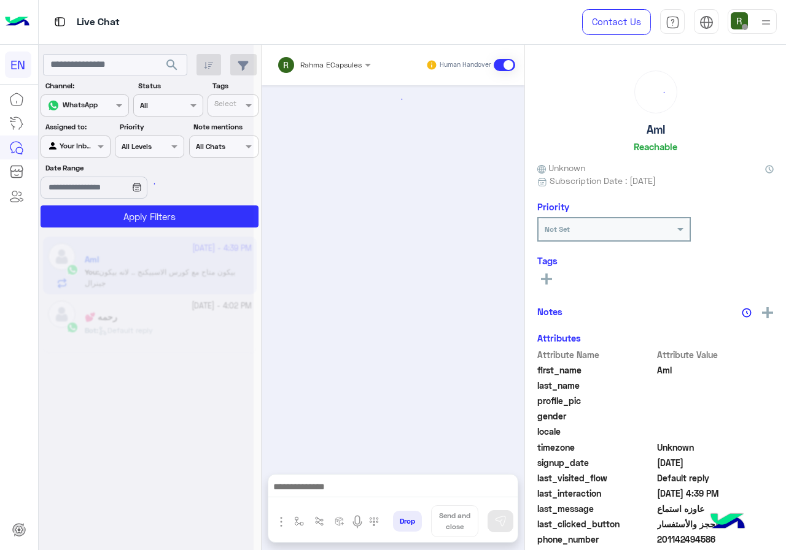
click at [310, 63] on input "text" at bounding box center [308, 63] width 62 height 11
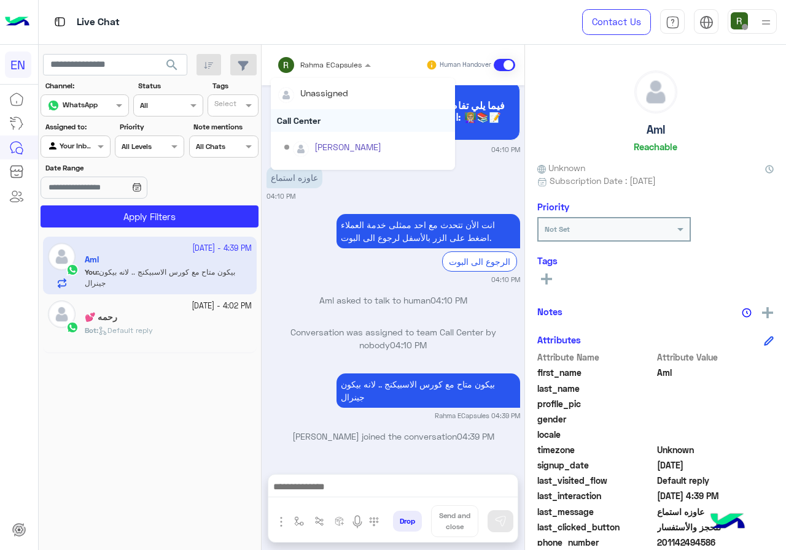
click at [307, 112] on div "Call Center" at bounding box center [363, 120] width 184 height 23
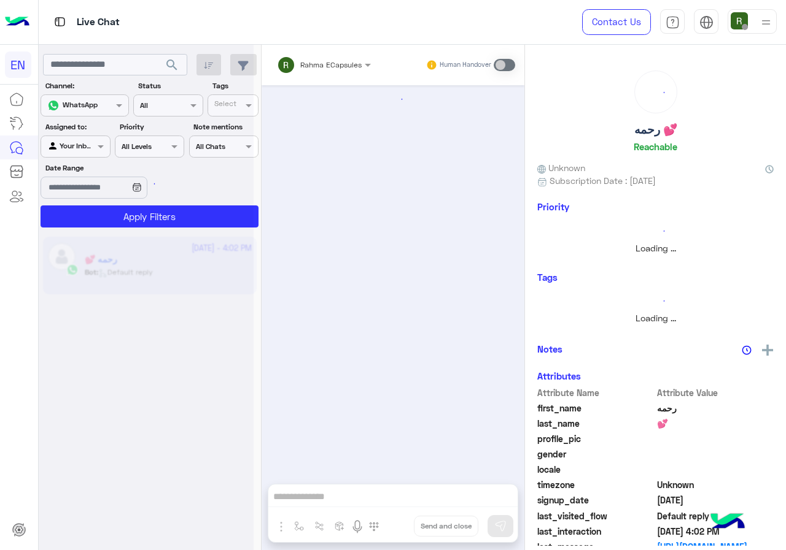
scroll to position [782, 0]
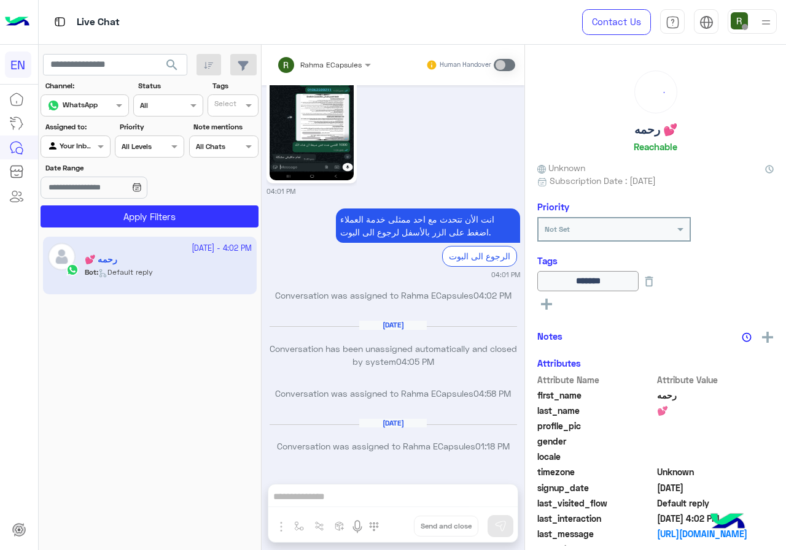
click at [79, 131] on label "Assigned to:" at bounding box center [76, 127] width 63 height 11
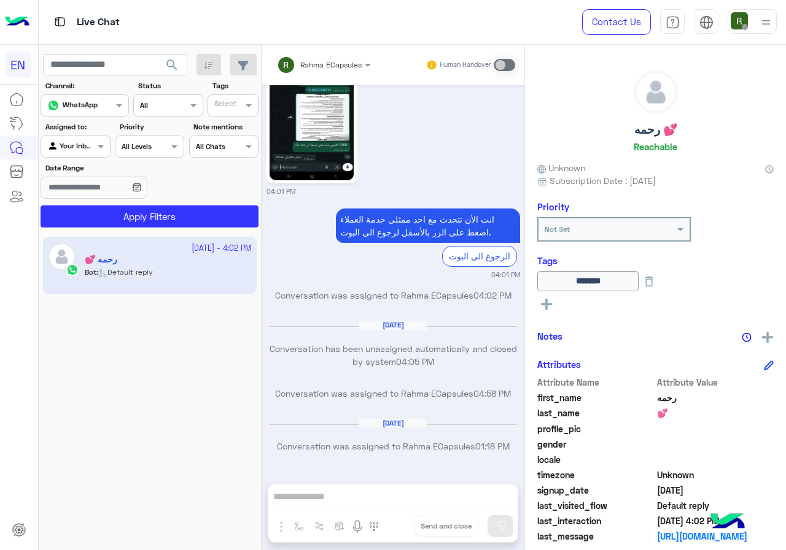
click at [87, 149] on div at bounding box center [75, 145] width 68 height 12
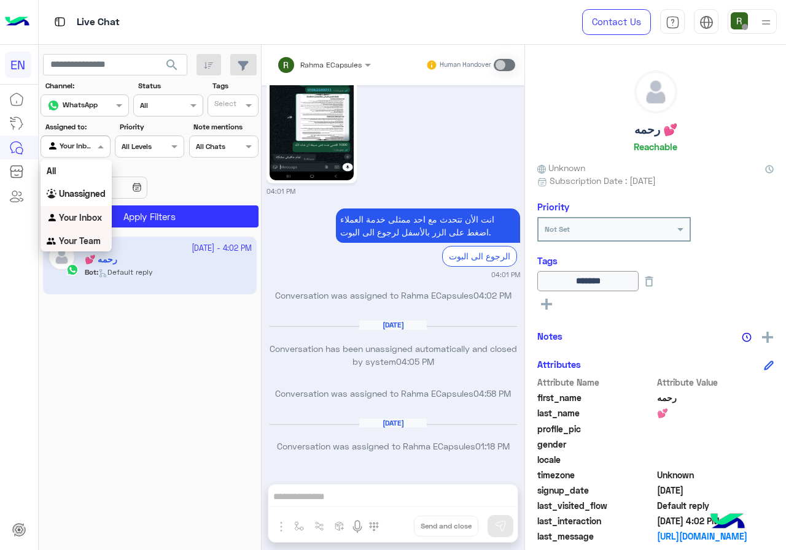
click at [92, 239] on b "Your Team" at bounding box center [80, 241] width 42 height 10
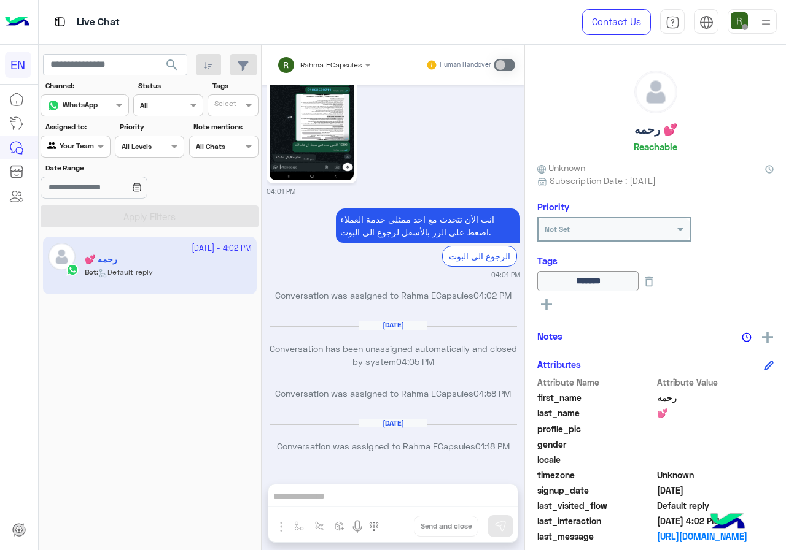
click at [175, 65] on span "search" at bounding box center [171, 65] width 15 height 15
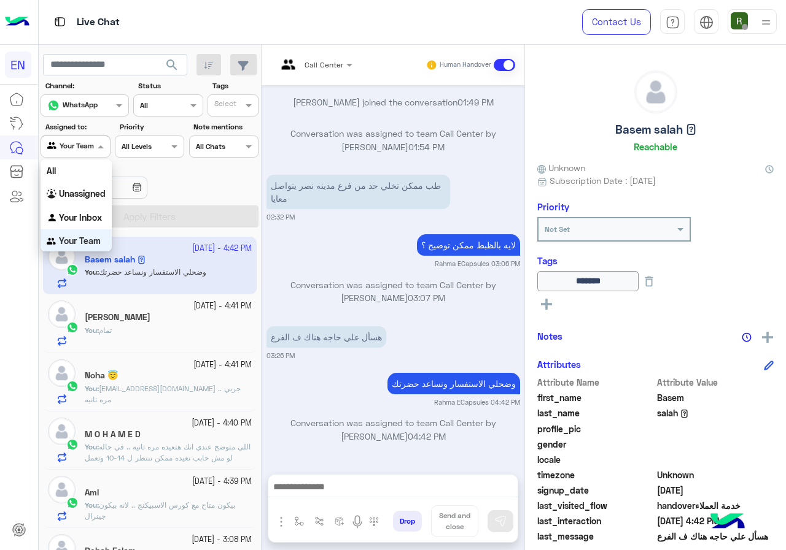
click at [74, 150] on div "Your Team" at bounding box center [70, 147] width 47 height 12
click at [90, 212] on b "Your Inbox" at bounding box center [80, 216] width 43 height 10
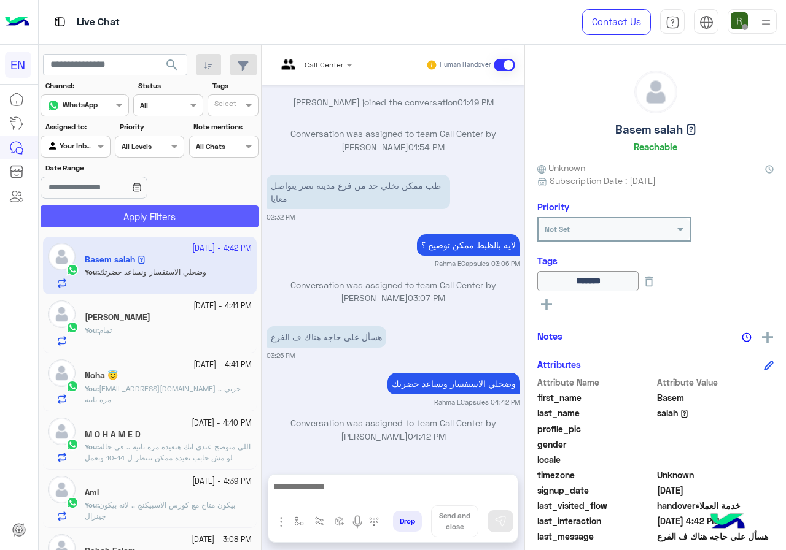
click at [157, 223] on button "Apply Filters" at bounding box center [150, 217] width 218 height 22
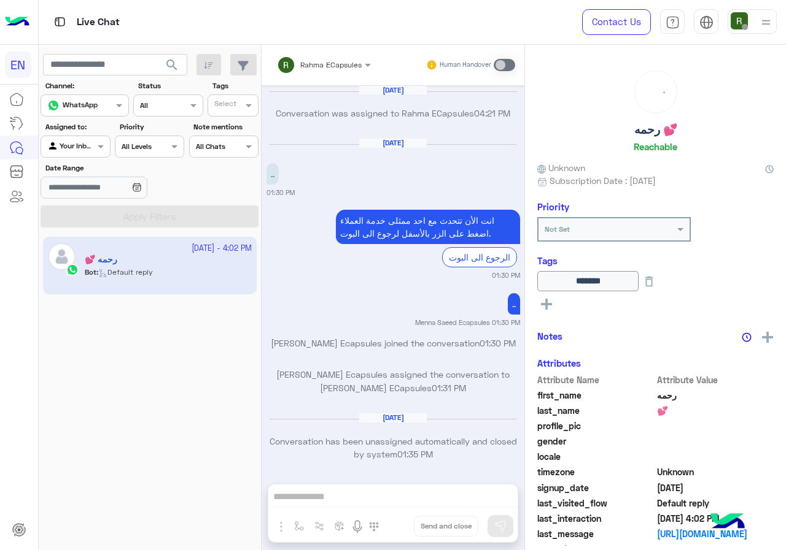
scroll to position [782, 0]
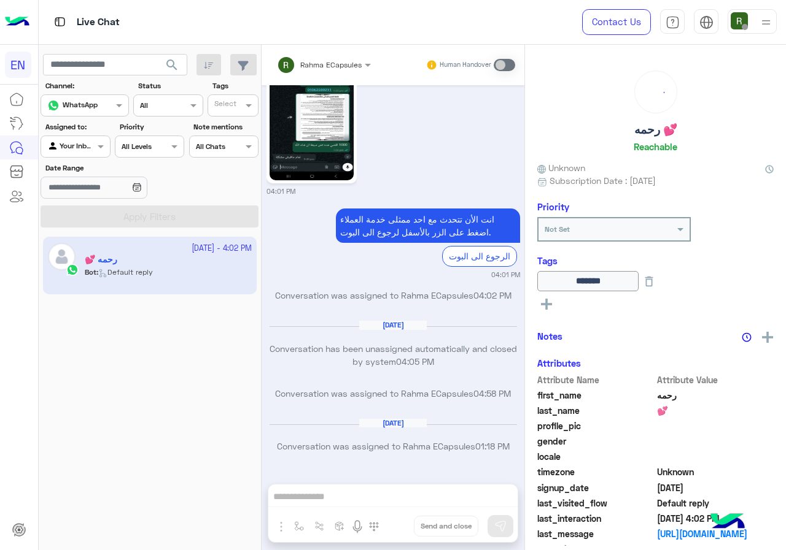
click at [91, 147] on div at bounding box center [75, 145] width 68 height 12
click at [92, 192] on b "Unassigned" at bounding box center [82, 193] width 47 height 10
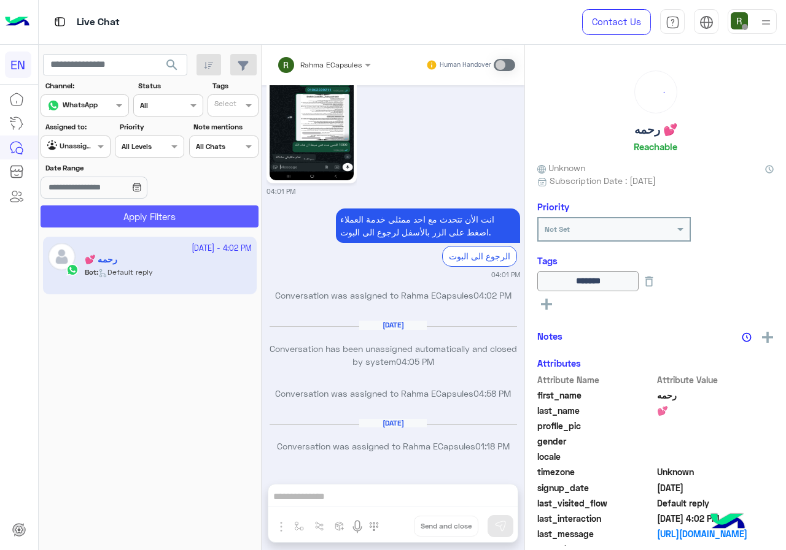
click at [102, 219] on button "Apply Filters" at bounding box center [150, 217] width 218 height 22
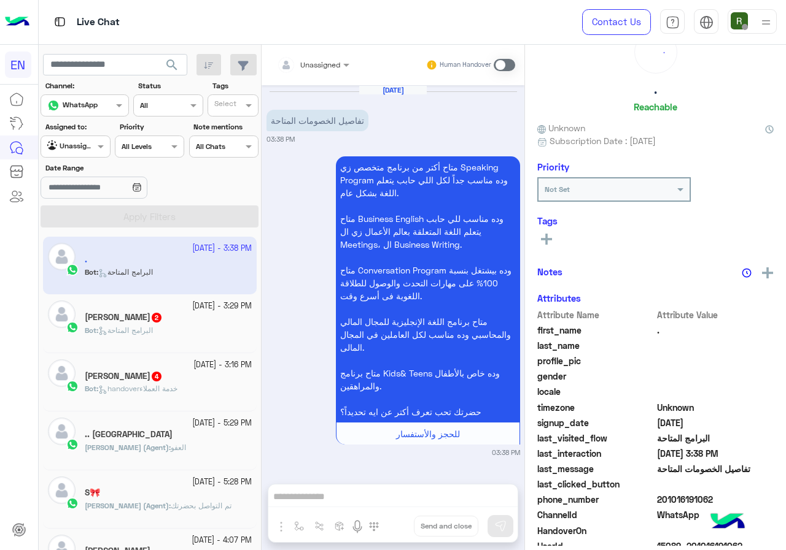
scroll to position [107, 0]
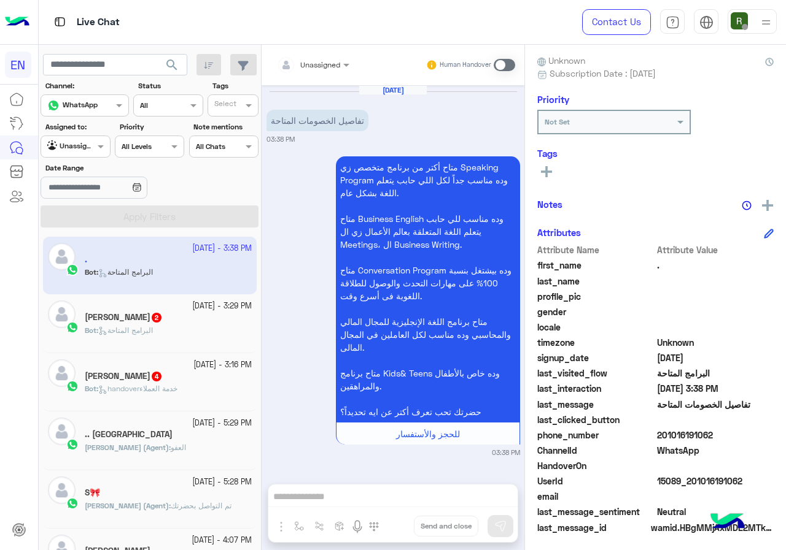
drag, startPoint x: 659, startPoint y: 435, endPoint x: 723, endPoint y: 439, distance: 64.5
click at [723, 439] on span "201016191062" at bounding box center [715, 435] width 117 height 13
copy span "01016191062"
click at [341, 51] on div "Unassigned Human Handover" at bounding box center [392, 65] width 263 height 41
click at [329, 60] on div at bounding box center [313, 63] width 85 height 12
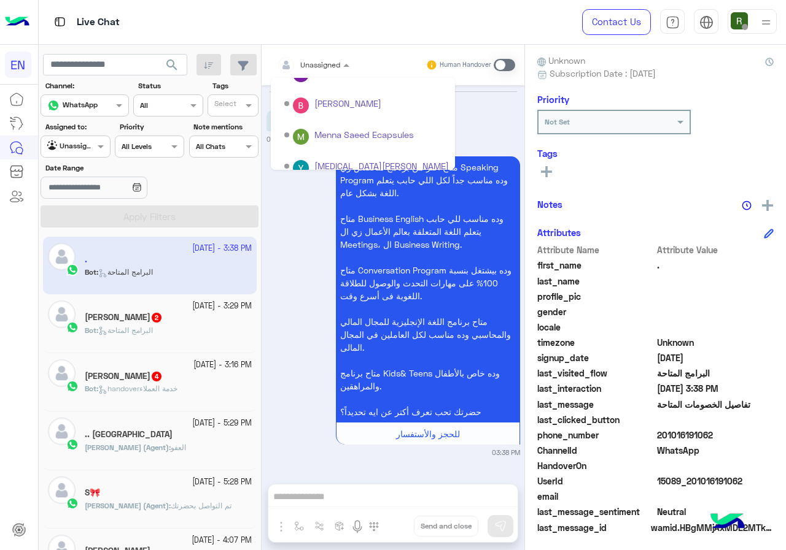
scroll to position [204, 0]
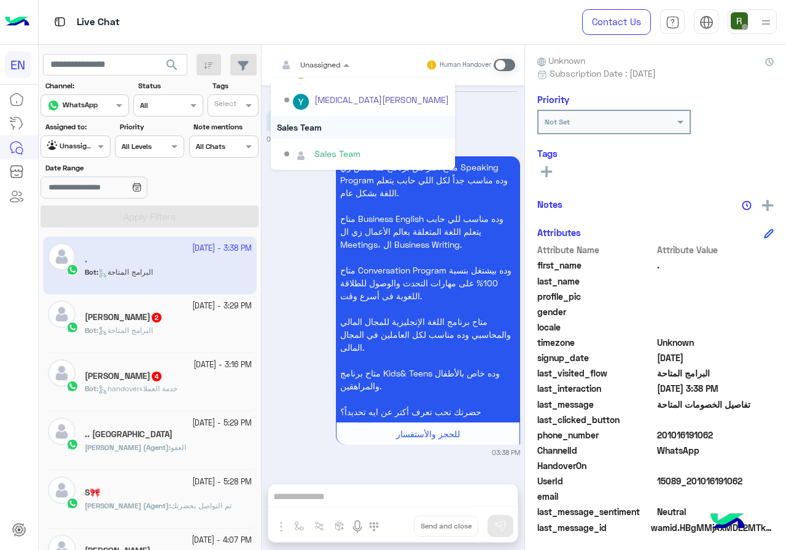
click at [322, 134] on div "Sales Team" at bounding box center [363, 127] width 184 height 23
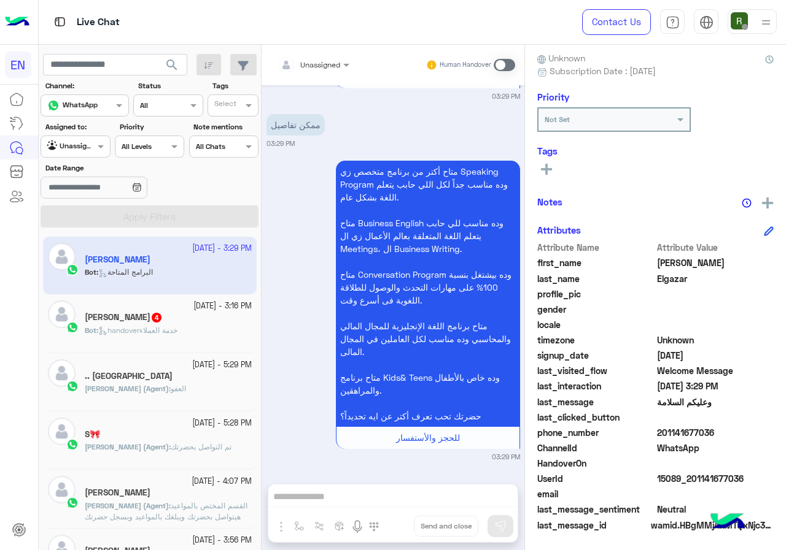
scroll to position [110, 0]
drag, startPoint x: 659, startPoint y: 434, endPoint x: 733, endPoint y: 430, distance: 73.8
click at [733, 430] on span "201141677036" at bounding box center [715, 432] width 117 height 13
copy span "01141677036"
click at [328, 67] on div at bounding box center [313, 63] width 85 height 12
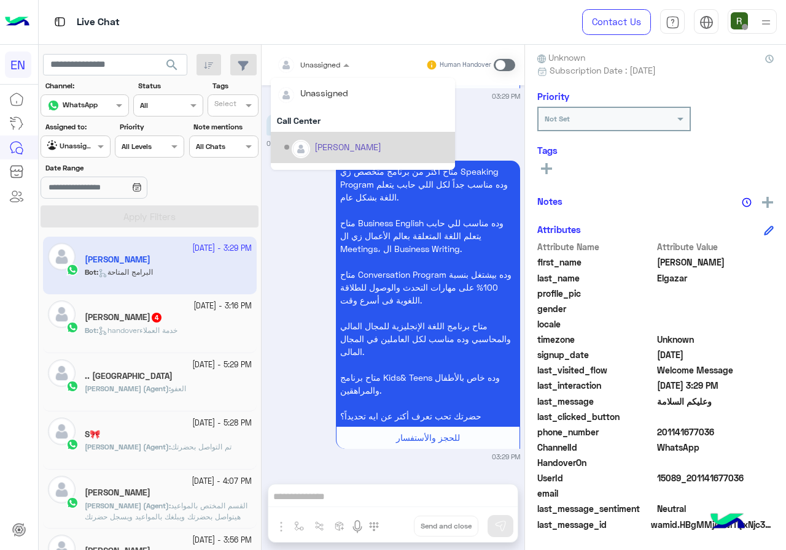
scroll to position [204, 0]
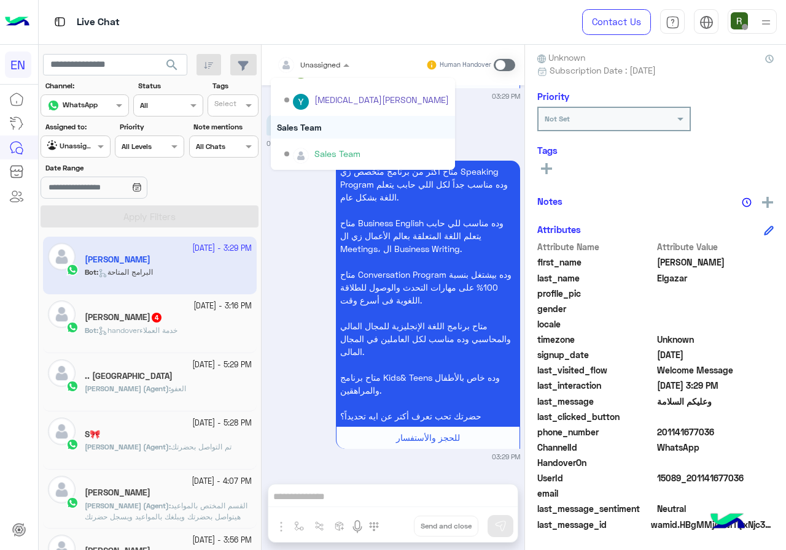
click at [323, 123] on div "Sales Team" at bounding box center [363, 127] width 184 height 23
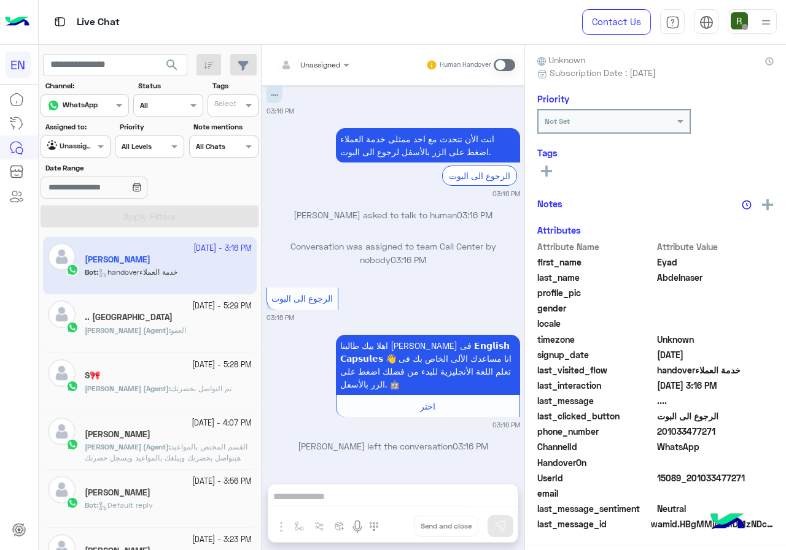
scroll to position [107, 0]
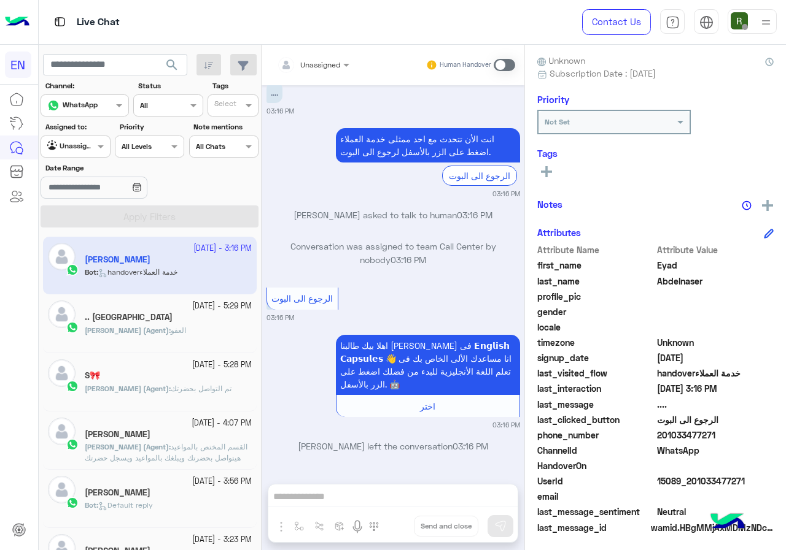
drag, startPoint x: 660, startPoint y: 427, endPoint x: 717, endPoint y: 427, distance: 57.7
click at [717, 427] on div "last_clicked_button الرجوع الى البوت" at bounding box center [655, 421] width 236 height 15
click at [700, 431] on span "201033477271" at bounding box center [715, 435] width 117 height 13
drag, startPoint x: 662, startPoint y: 433, endPoint x: 720, endPoint y: 436, distance: 59.0
click at [720, 436] on span "201033477271" at bounding box center [715, 435] width 117 height 13
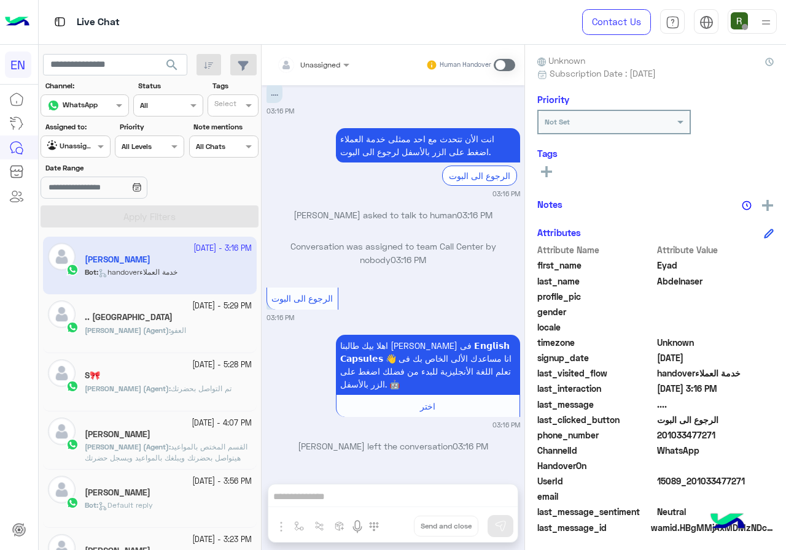
copy span "01033477271"
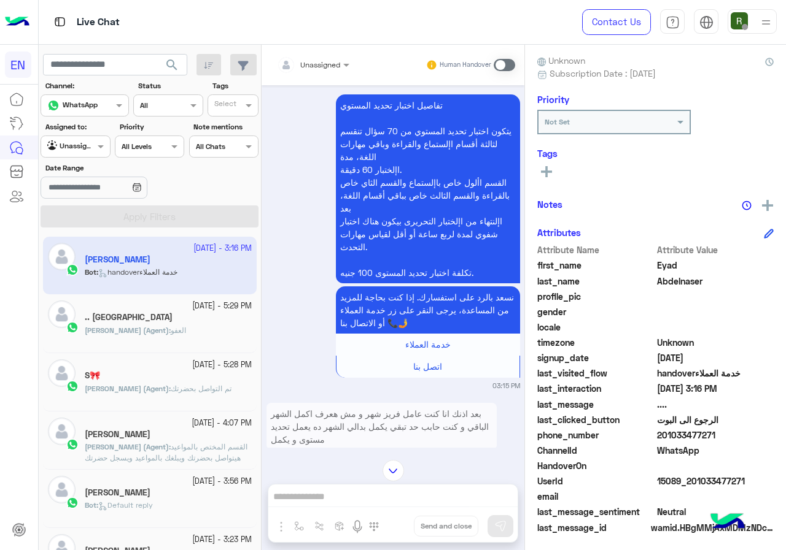
scroll to position [945, 0]
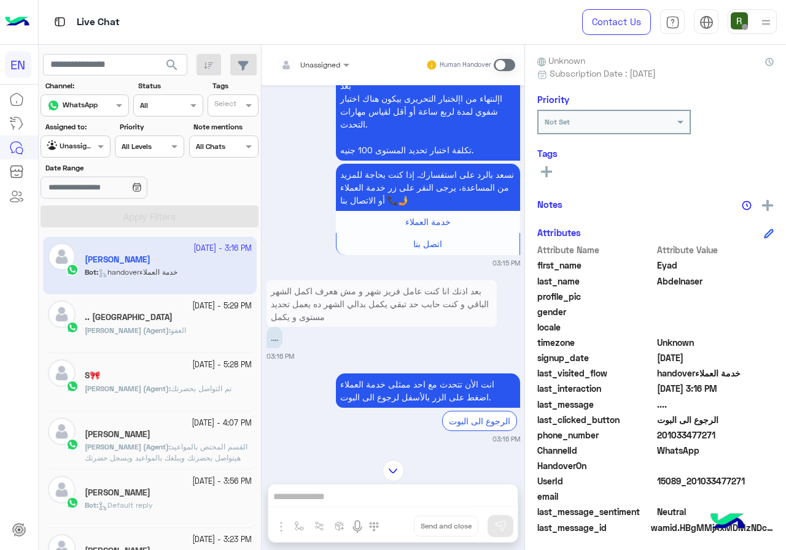
click at [346, 313] on p "بعد اذنك انا كنت عامل فريز شهر و مش هعرف اكمل الشهر الباقي و كنت حابب حد تبقي ي…" at bounding box center [381, 303] width 230 height 47
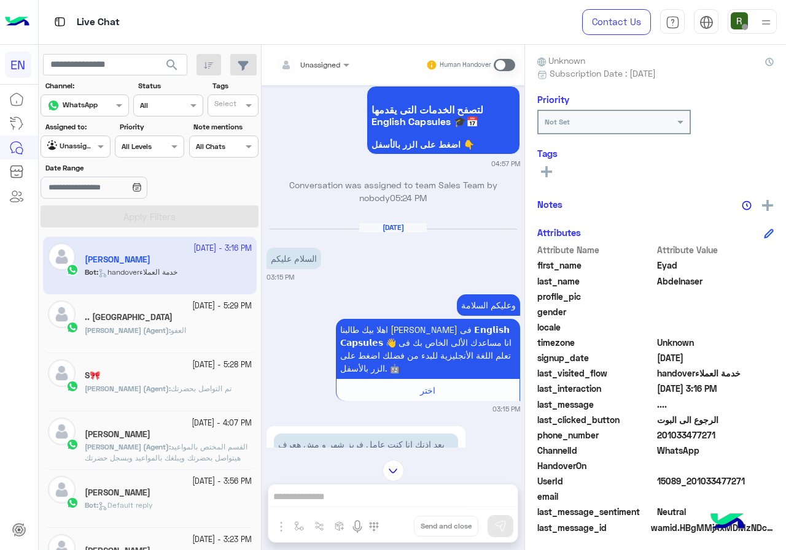
scroll to position [601, 0]
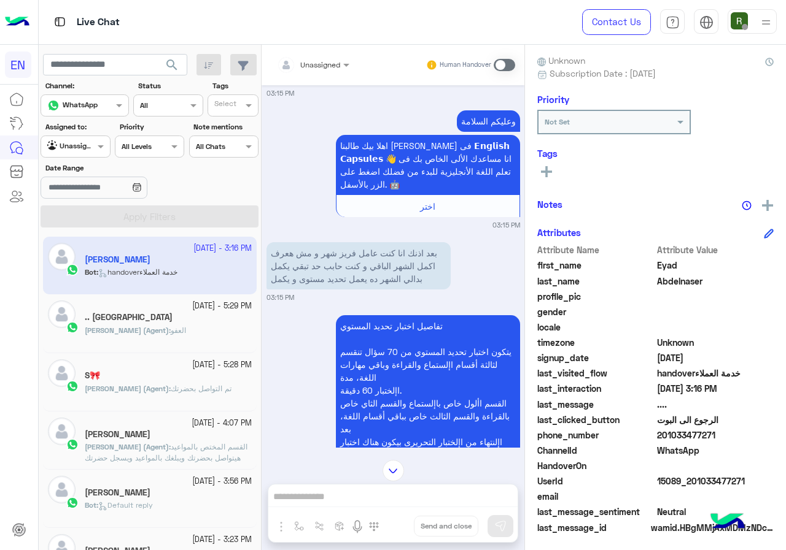
click at [500, 54] on div "Human Handover" at bounding box center [470, 65] width 90 height 22
click at [501, 60] on span at bounding box center [503, 65] width 21 height 12
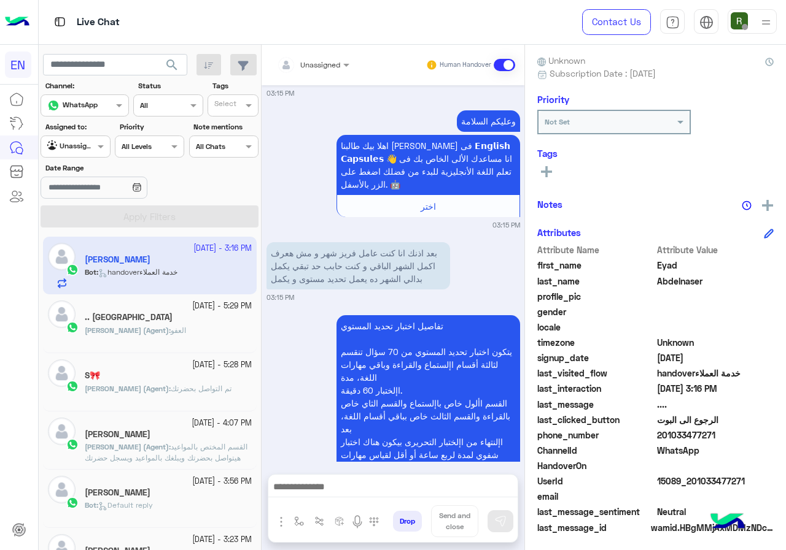
scroll to position [1232, 0]
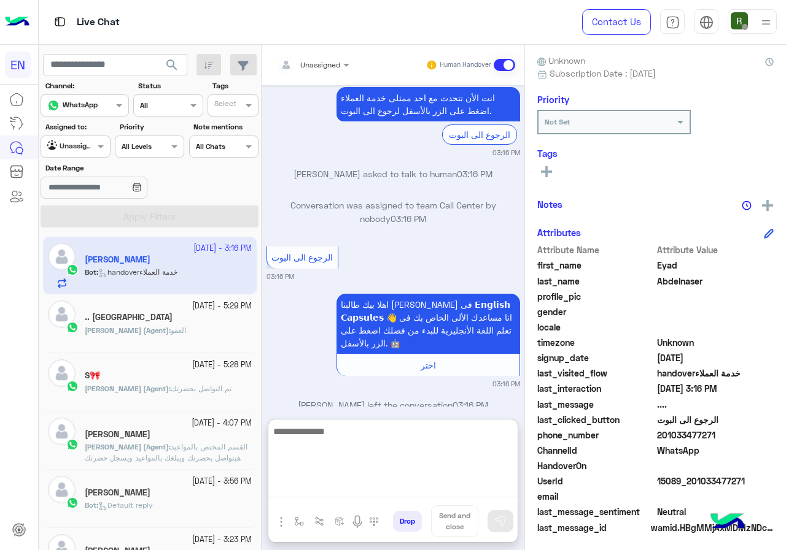
click at [379, 490] on textarea at bounding box center [392, 461] width 249 height 74
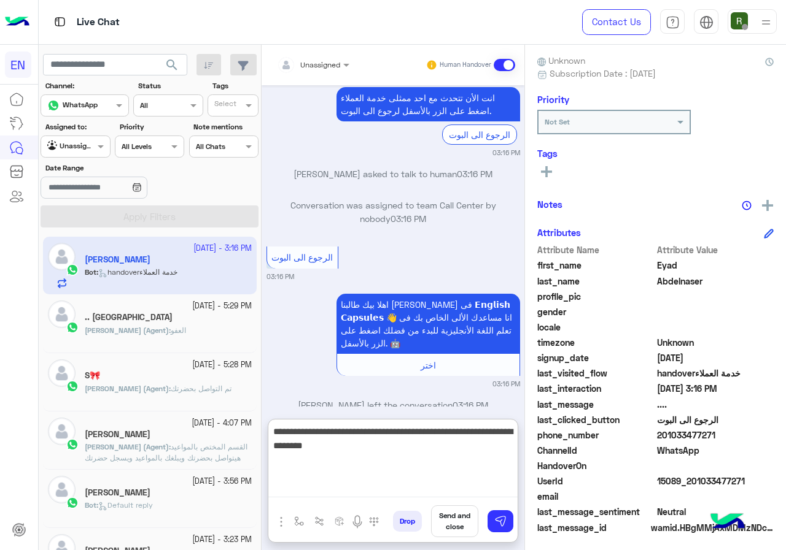
type textarea "**********"
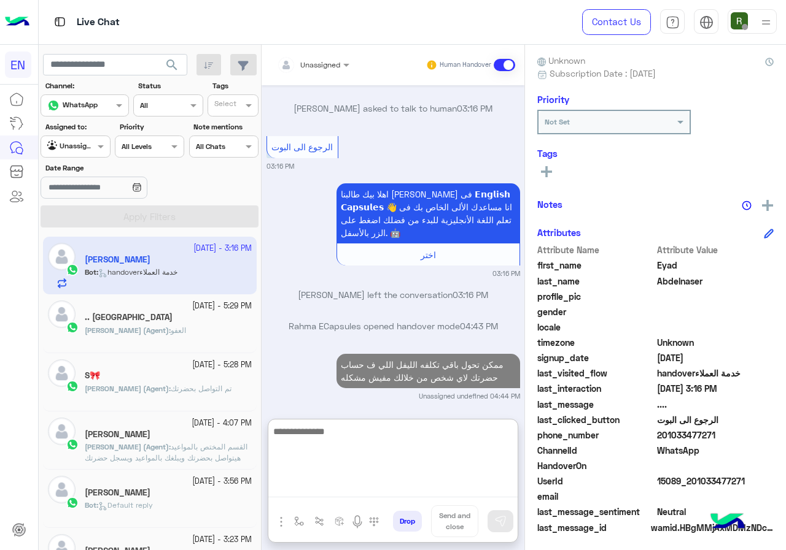
scroll to position [1346, 0]
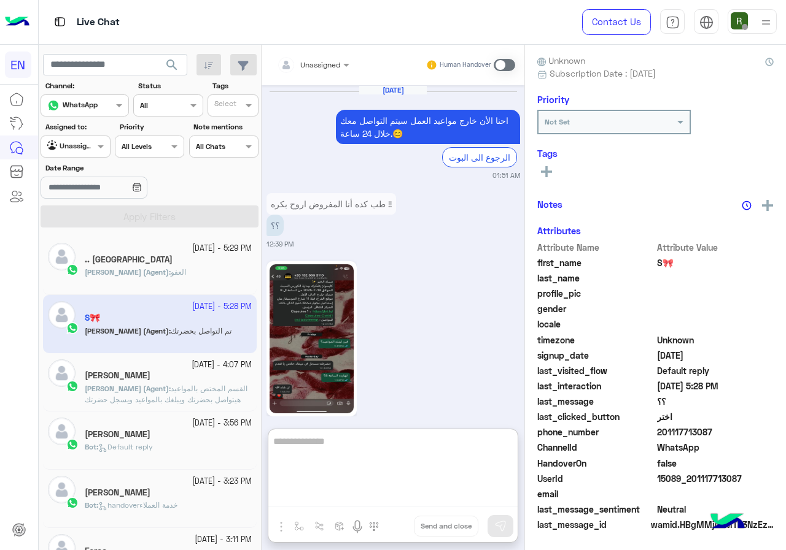
scroll to position [3043, 0]
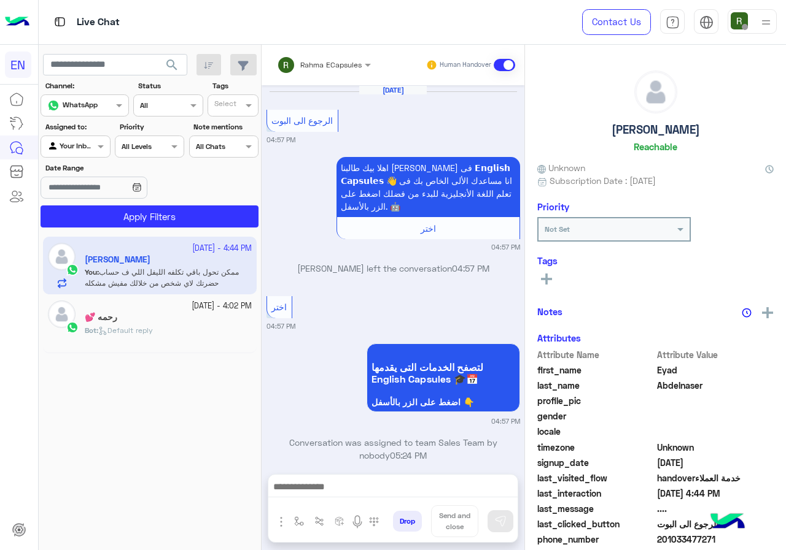
scroll to position [1164, 0]
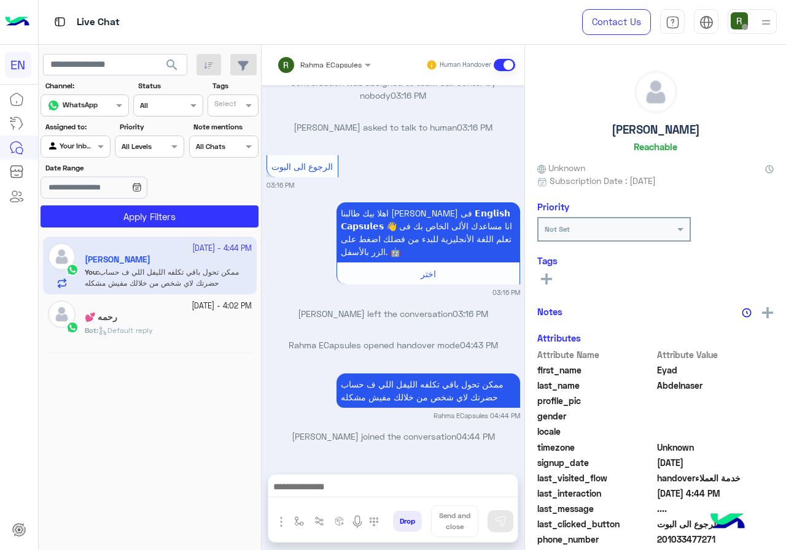
click at [325, 60] on input "text" at bounding box center [308, 63] width 62 height 11
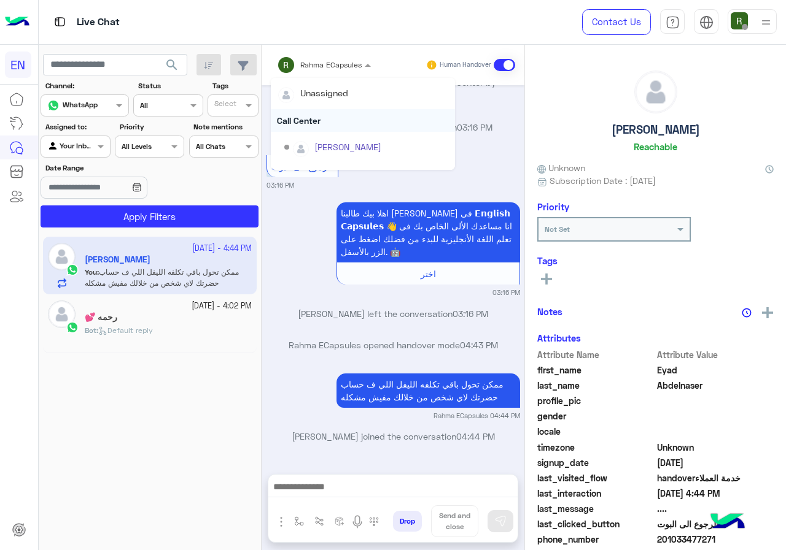
click at [331, 126] on div "Call Center" at bounding box center [363, 120] width 184 height 23
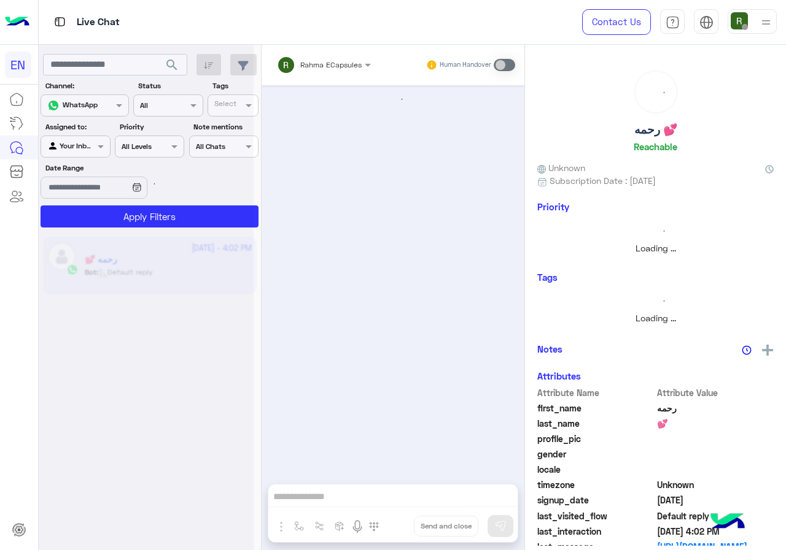
scroll to position [782, 0]
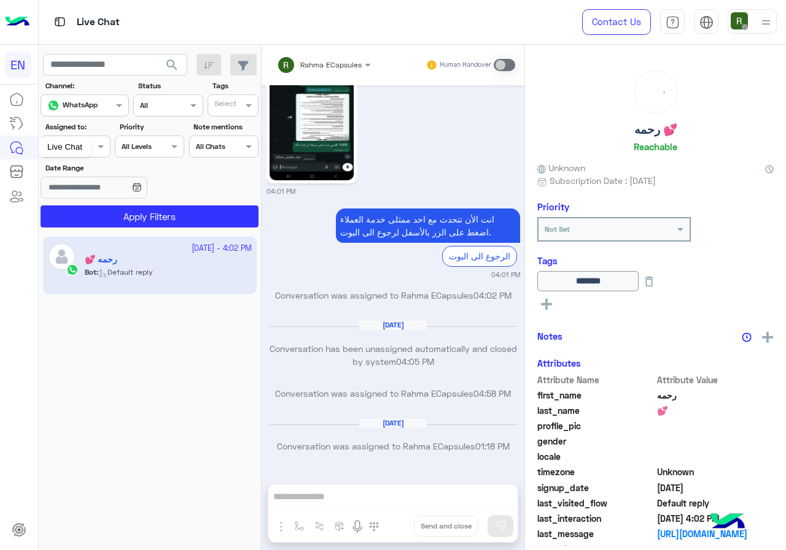
click at [64, 144] on div "Live Chat" at bounding box center [64, 147] width 53 height 20
click at [87, 158] on section "Channel: Channel WhatsApp Status Channel All Tags Select Assigned to: Agent Fil…" at bounding box center [150, 153] width 204 height 147
click at [90, 154] on div "Agent Filter Your Inbox" at bounding box center [75, 147] width 69 height 22
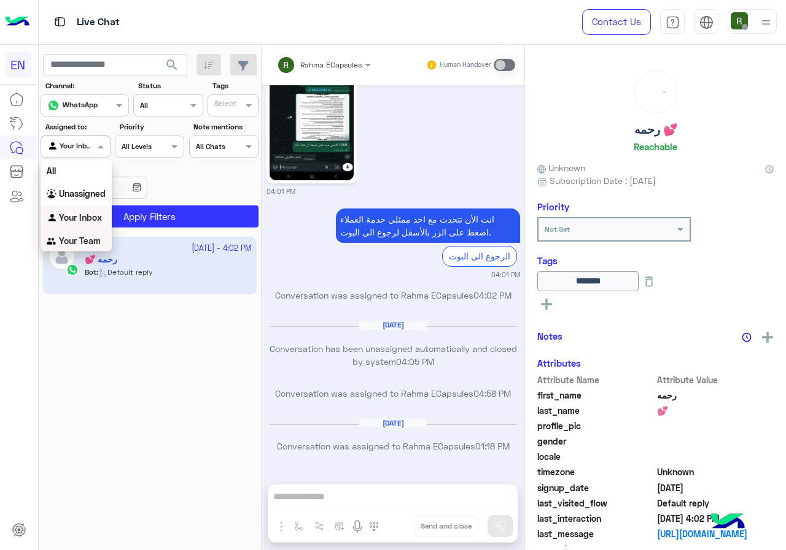
click at [91, 241] on b "Your Team" at bounding box center [80, 241] width 42 height 10
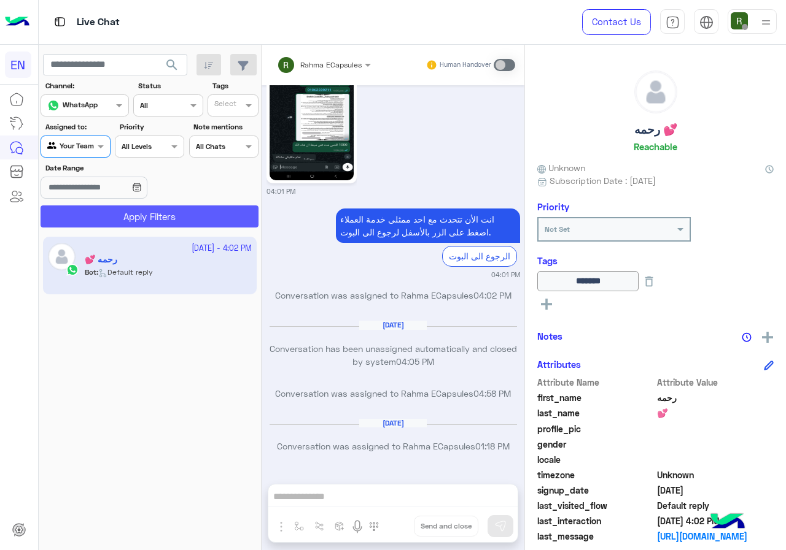
click at [118, 215] on button "Apply Filters" at bounding box center [150, 217] width 218 height 22
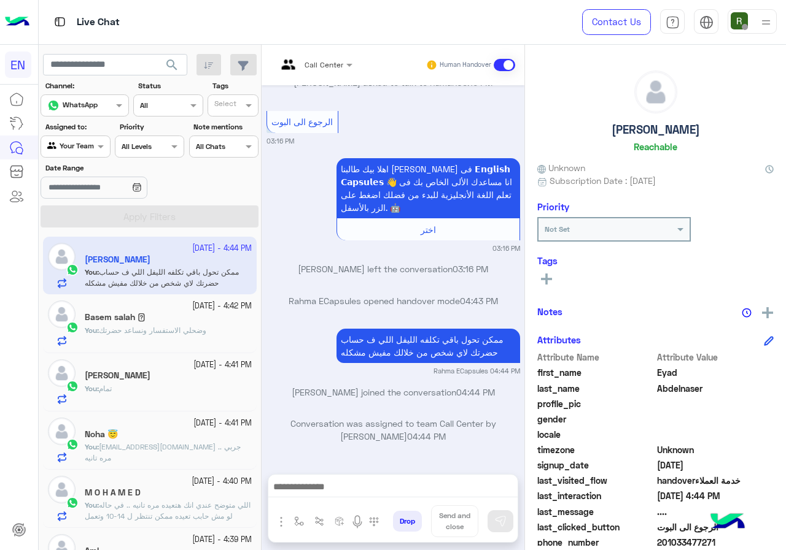
click at [85, 155] on div "Agent Filter Your Team" at bounding box center [75, 147] width 69 height 22
click at [80, 194] on b "Unassigned" at bounding box center [82, 192] width 47 height 10
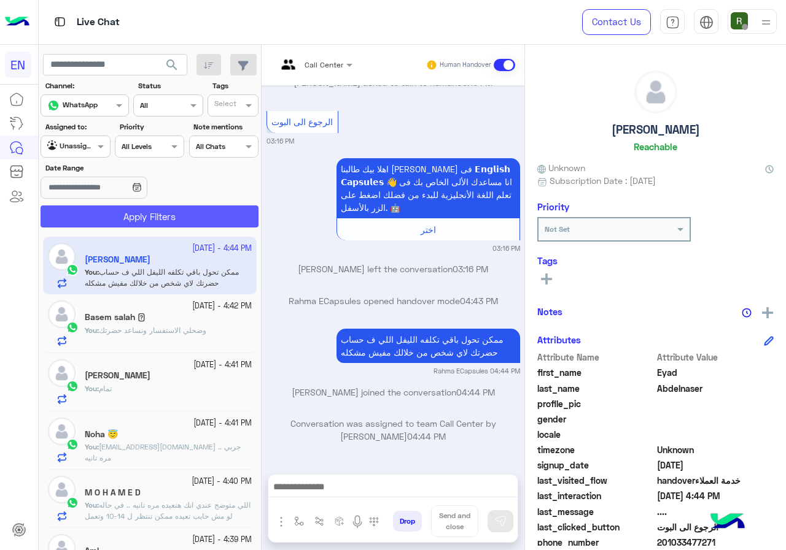
click at [91, 219] on button "Apply Filters" at bounding box center [150, 217] width 218 height 22
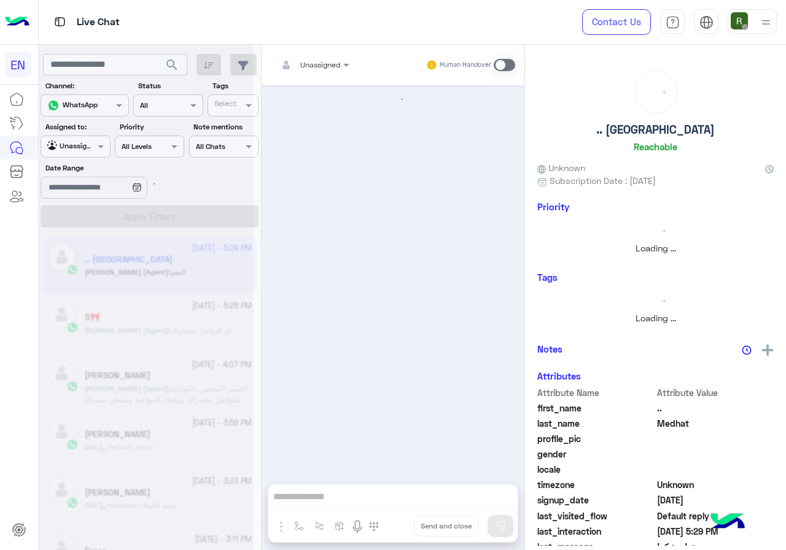
scroll to position [1099, 0]
